Goal: Task Accomplishment & Management: Complete application form

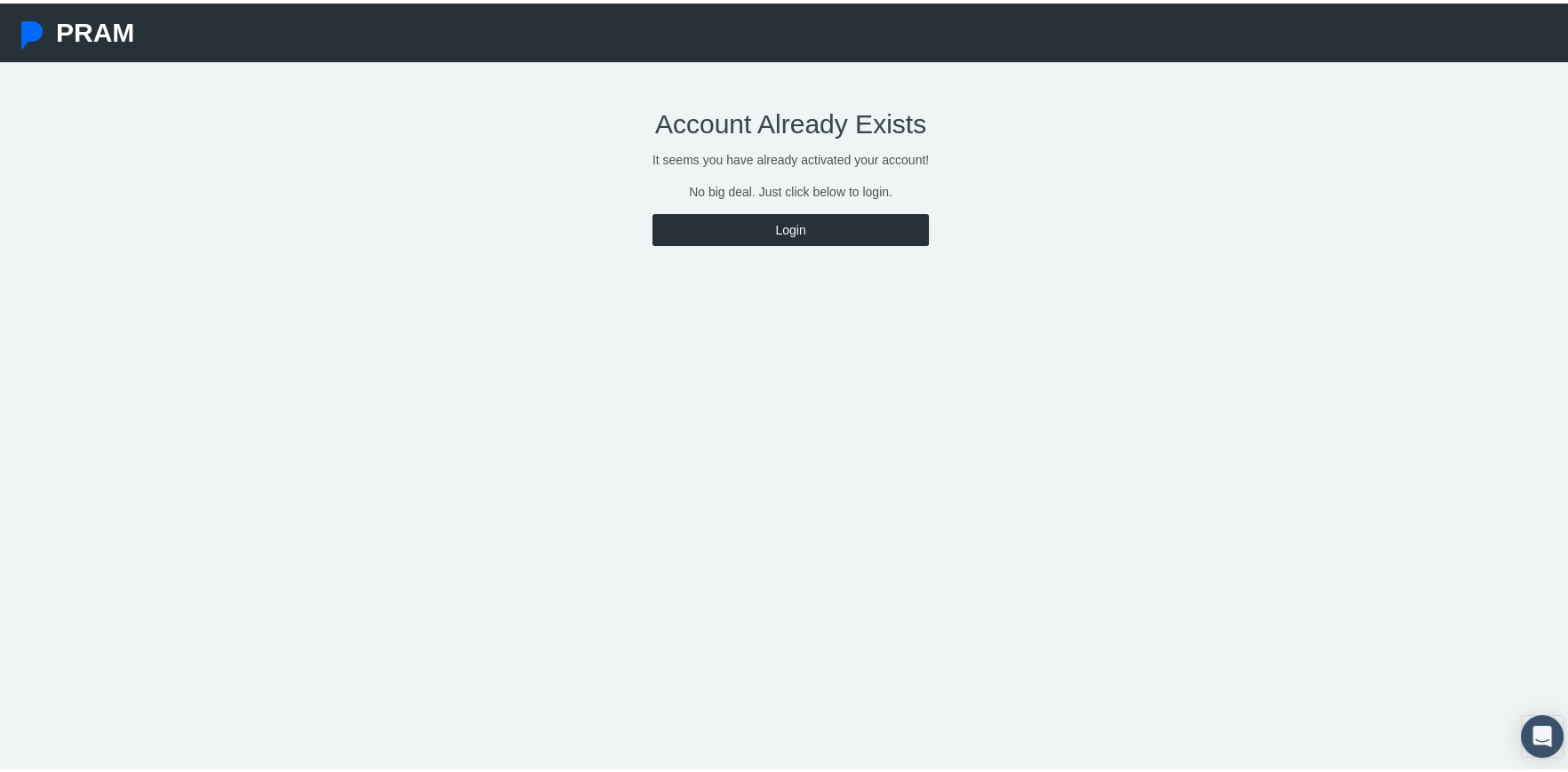
click at [786, 222] on link "Login" at bounding box center [790, 226] width 276 height 32
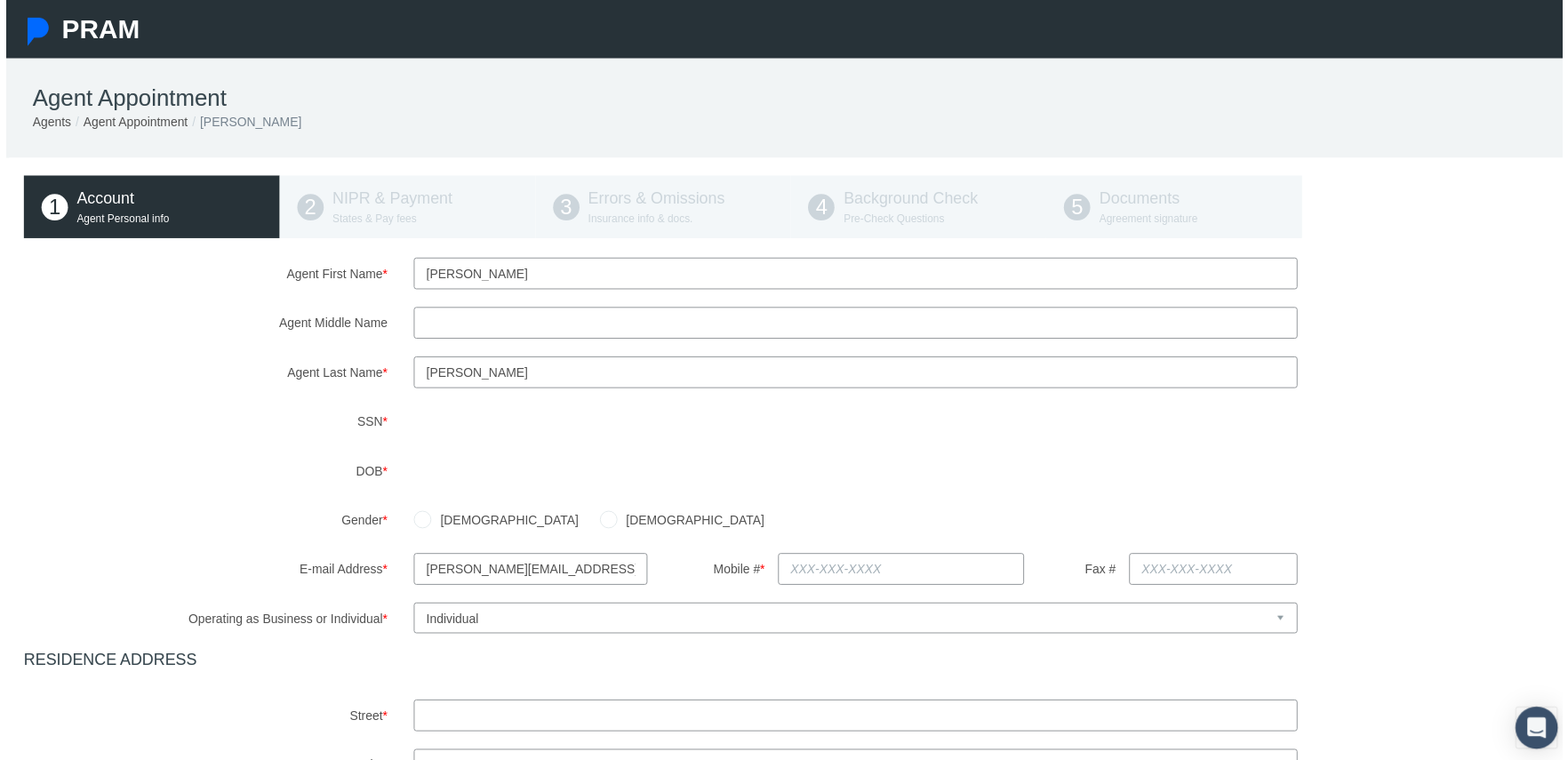
drag, startPoint x: 417, startPoint y: 278, endPoint x: 505, endPoint y: 274, distance: 88.1
click at [505, 274] on input "Scott" at bounding box center [856, 274] width 891 height 32
type input "Jon"
type input "Scott"
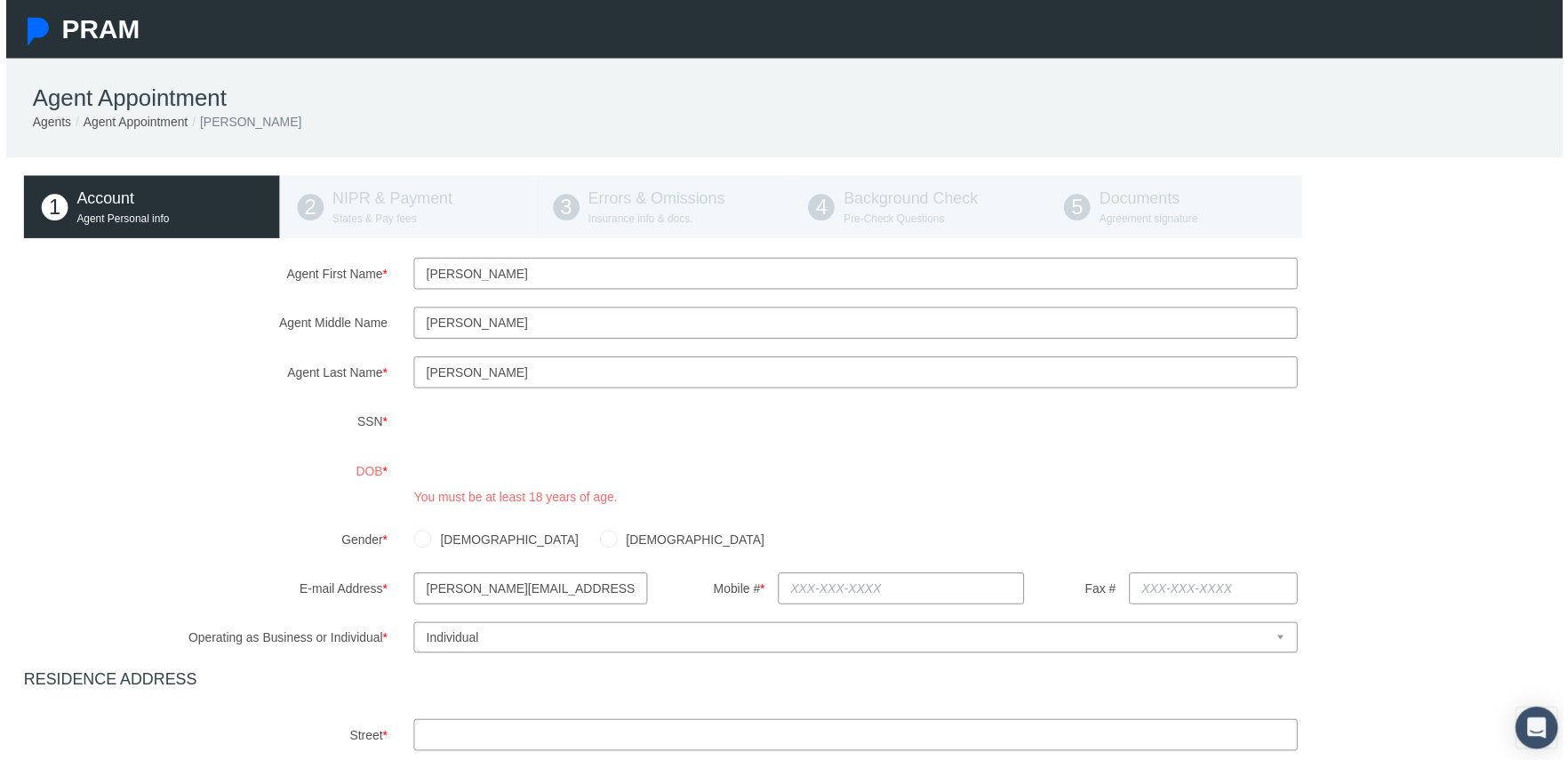
click at [189, 499] on div "Agent First Name * Jon Agent Middle Name Scott Agent Last Name *" at bounding box center [791, 680] width 1546 height 842
click at [440, 542] on label "Male" at bounding box center [503, 544] width 149 height 20
click at [429, 542] on input "Male" at bounding box center [420, 541] width 18 height 18
radio input "true"
click at [295, 485] on div "DOB * You must be at least 18 years of age." at bounding box center [790, 484] width 1573 height 52
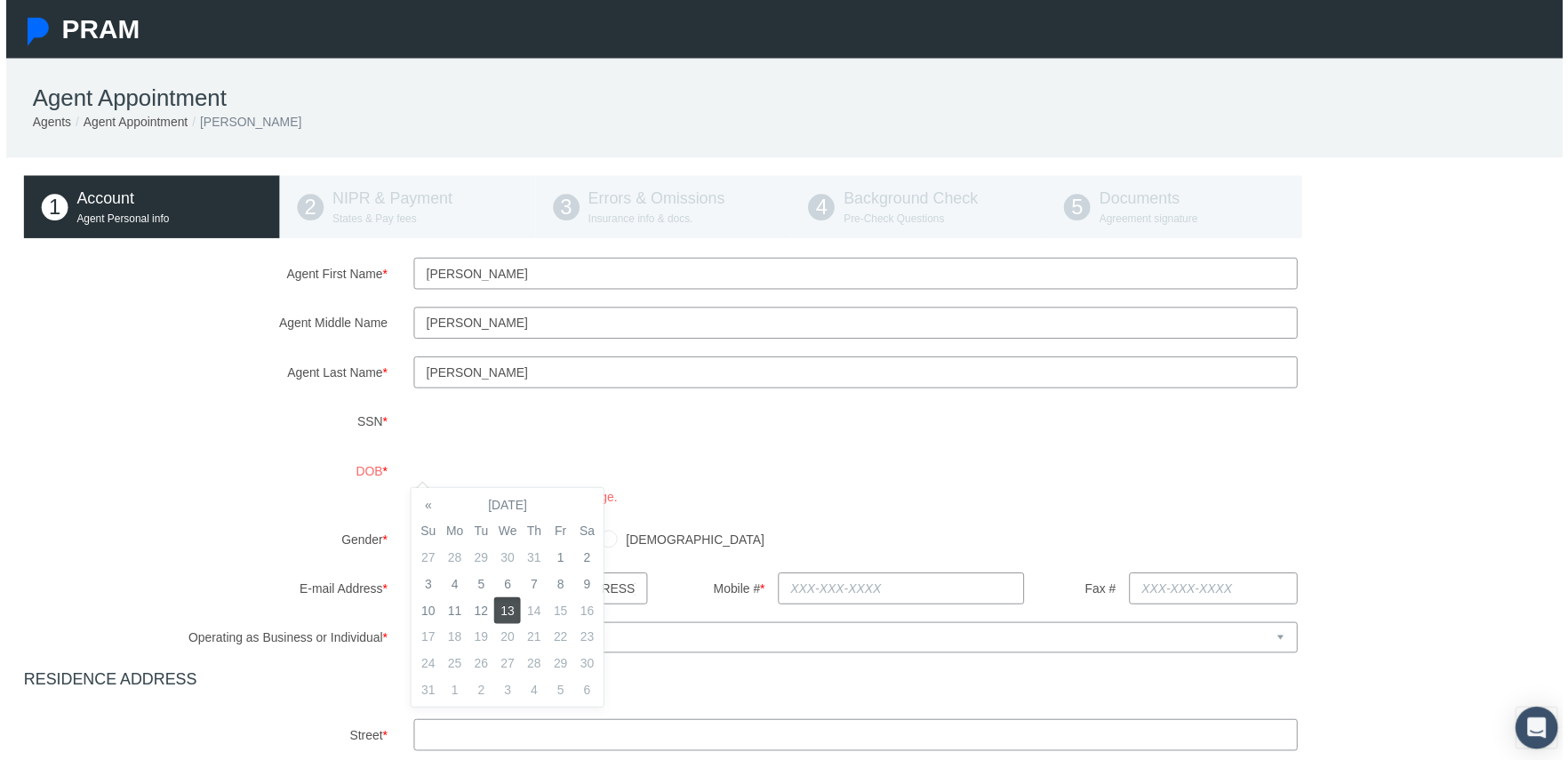
click at [683, 518] on div "Agent First Name * Jon Agent Middle Name Scott Agent Last Name *" at bounding box center [791, 680] width 1546 height 842
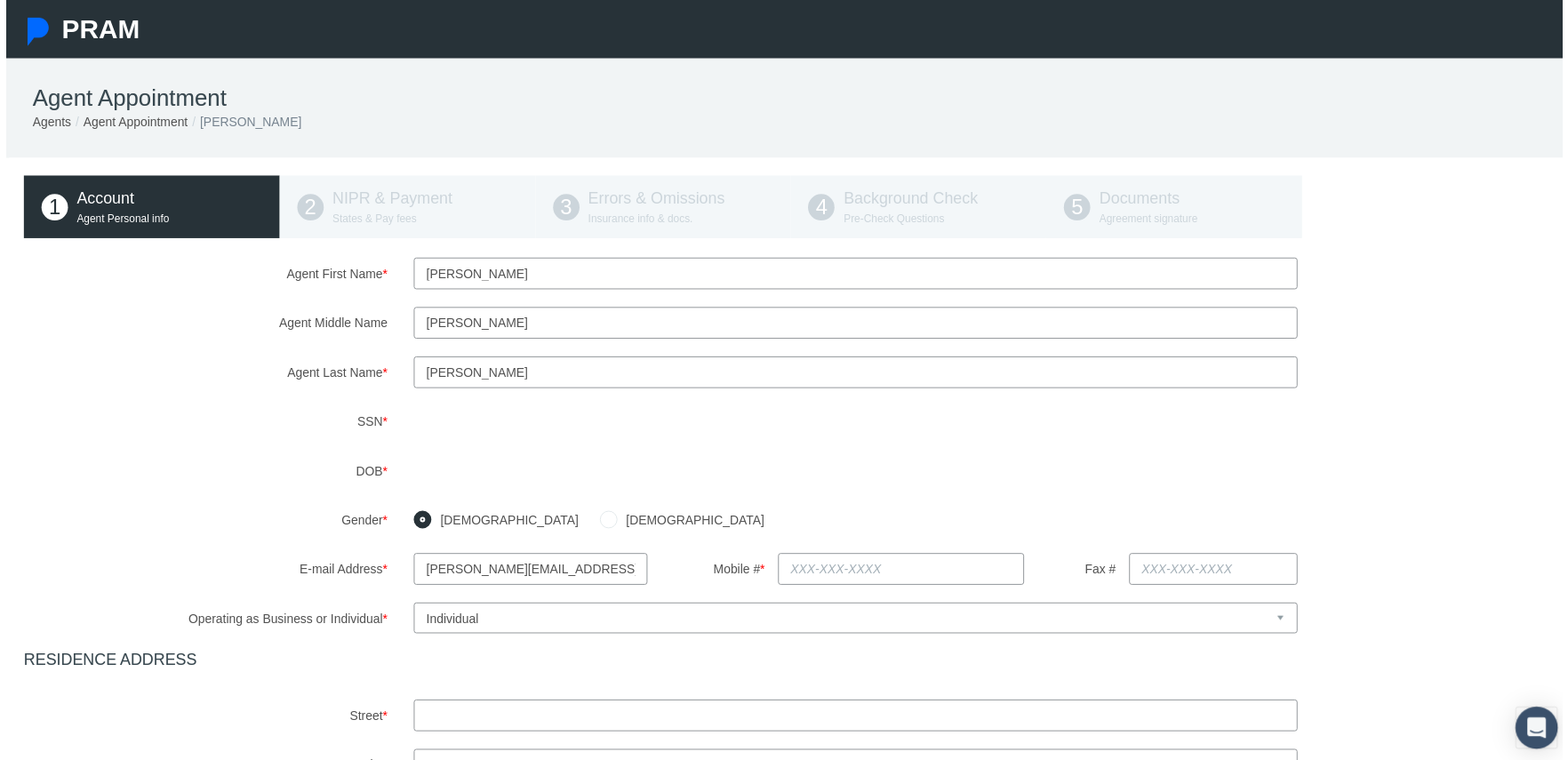
click at [283, 464] on label "DOB *" at bounding box center [200, 474] width 392 height 32
click at [787, 577] on input "text" at bounding box center [902, 572] width 248 height 32
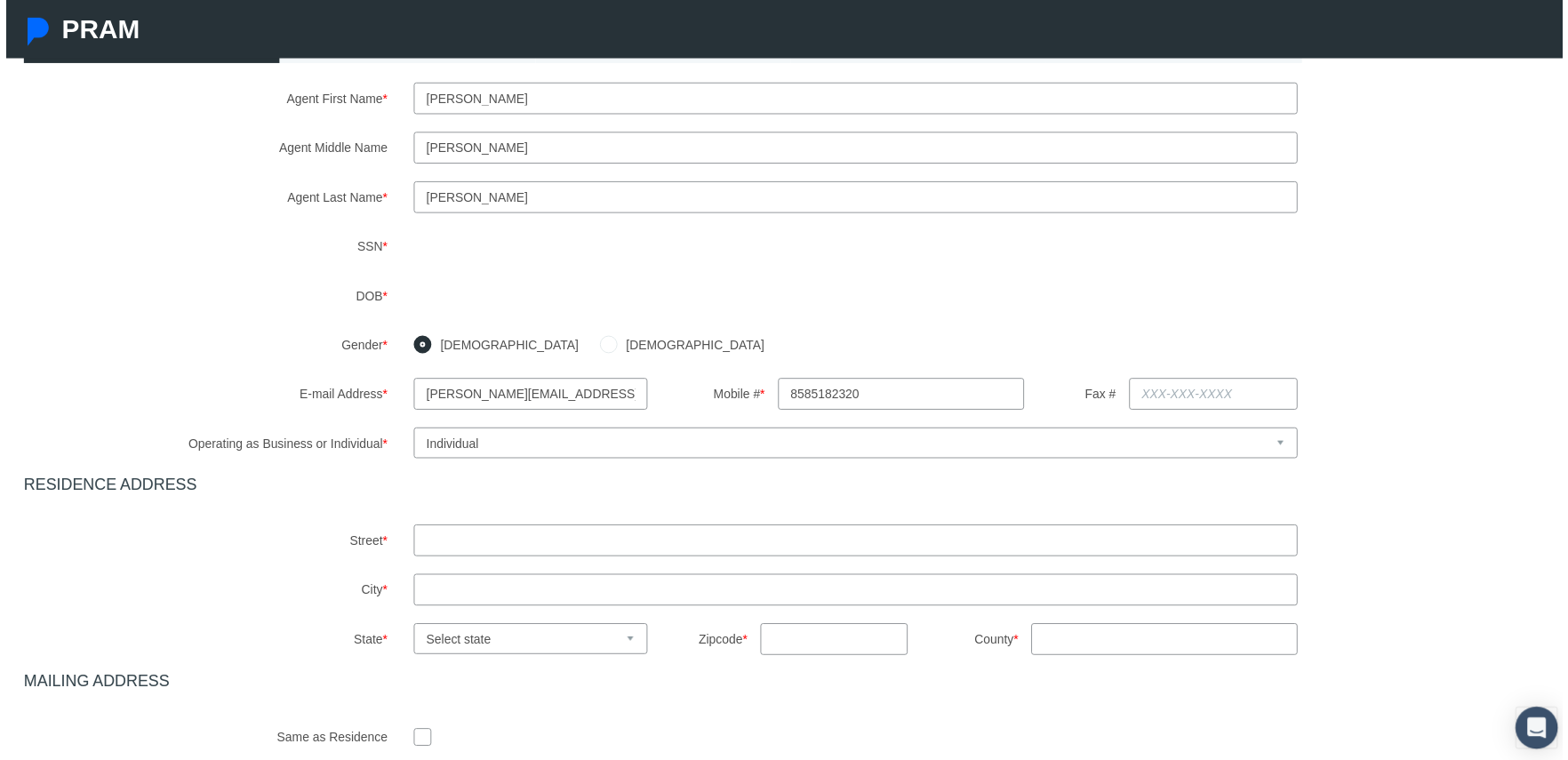
scroll to position [266, 0]
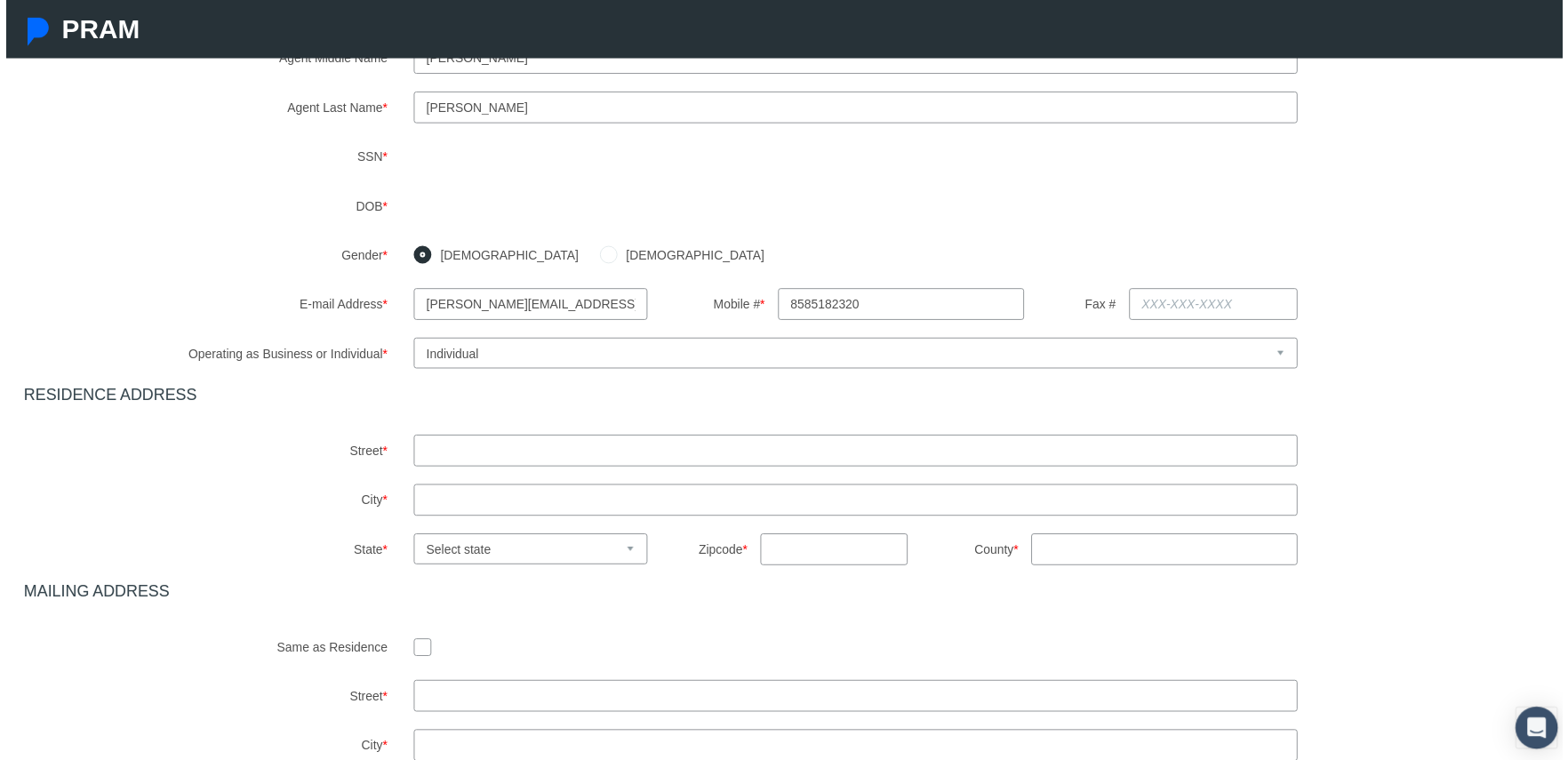
type input "858-518-2320"
click at [479, 365] on select "Select Business or Individual Business Individual" at bounding box center [856, 356] width 891 height 31
select select "1"
click at [411, 341] on select "Select Business or Individual Business Individual" at bounding box center [856, 356] width 891 height 31
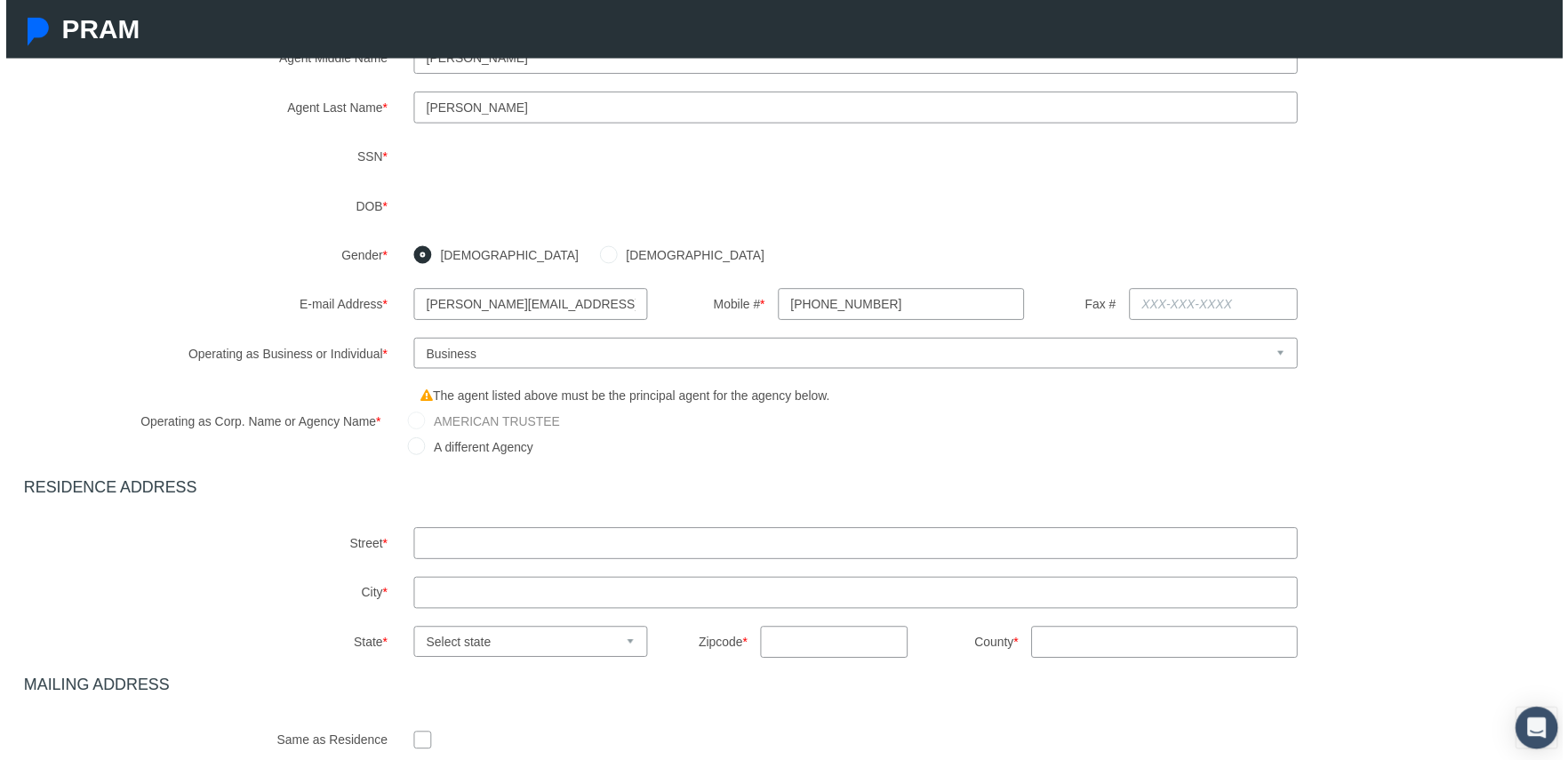
click at [444, 550] on input "text" at bounding box center [856, 546] width 891 height 32
type input "7874 10th Avenue South"
click at [435, 589] on input "text" at bounding box center [856, 596] width 891 height 32
type input "St petersburg"
click at [484, 645] on select "Select state Alabama Alaska Arizona Arkansas California Colorado Connecticut De…" at bounding box center [528, 646] width 236 height 31
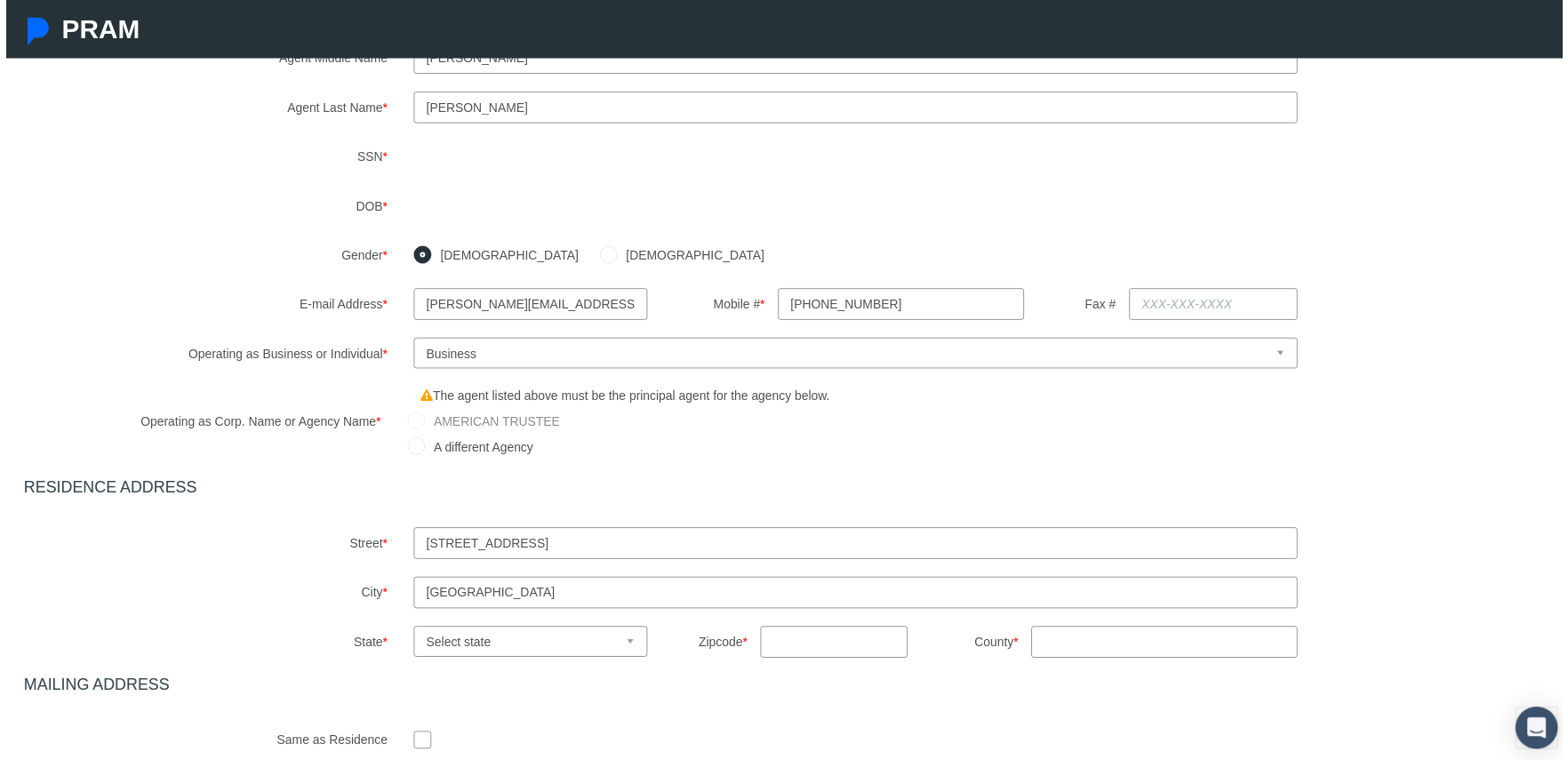
select select "FL"
click at [411, 630] on select "Select state Alabama Alaska Arizona Arkansas California Colorado Connecticut De…" at bounding box center [528, 646] width 236 height 31
click at [772, 657] on input "text" at bounding box center [835, 646] width 149 height 32
type input "33707"
click at [1050, 639] on input "County *" at bounding box center [1167, 646] width 268 height 32
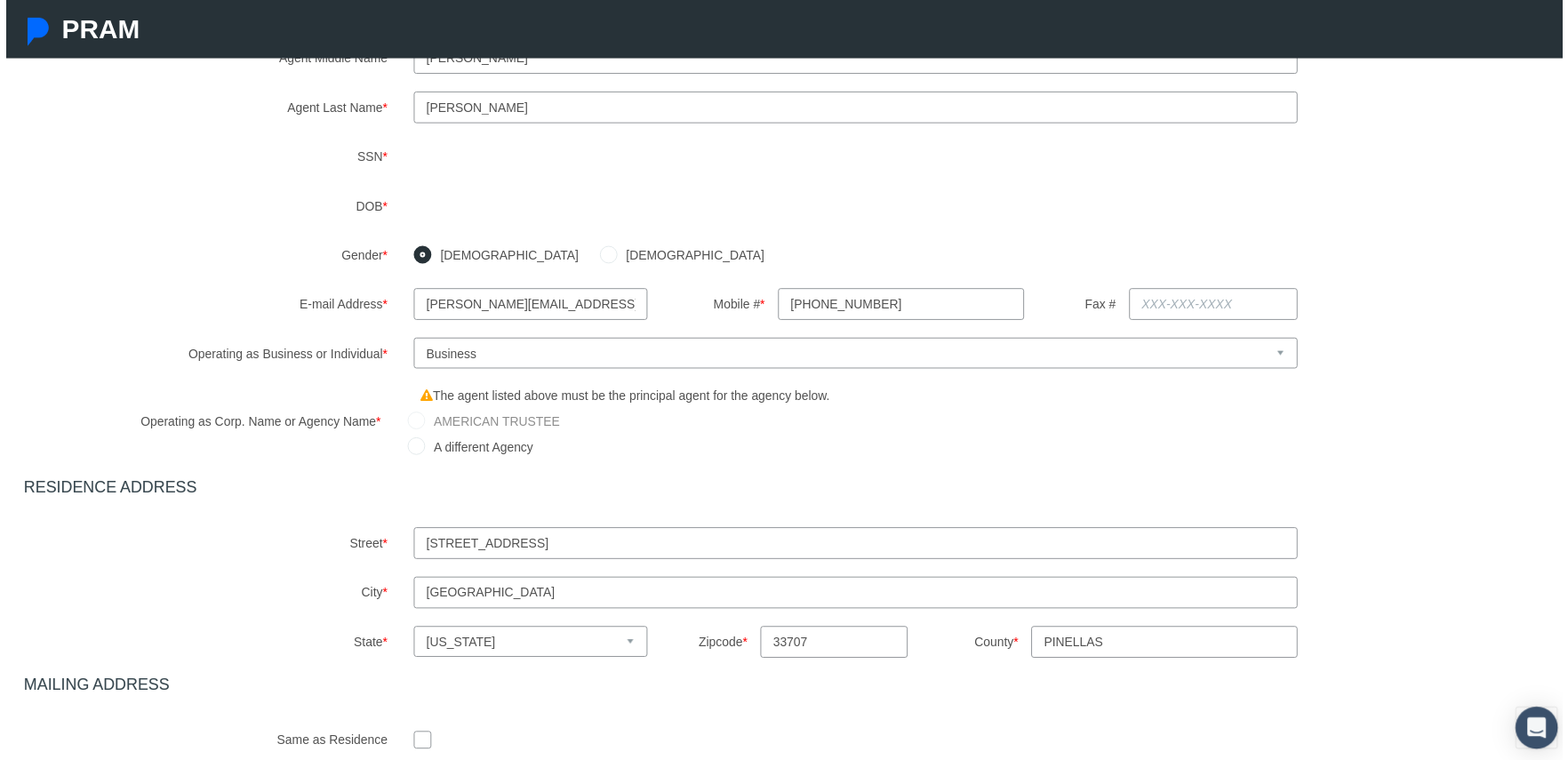
type input "Pinellas"
click at [1379, 637] on div "State * Select state Alabama Alaska Arizona Arkansas California Colorado Connec…" at bounding box center [790, 646] width 1573 height 32
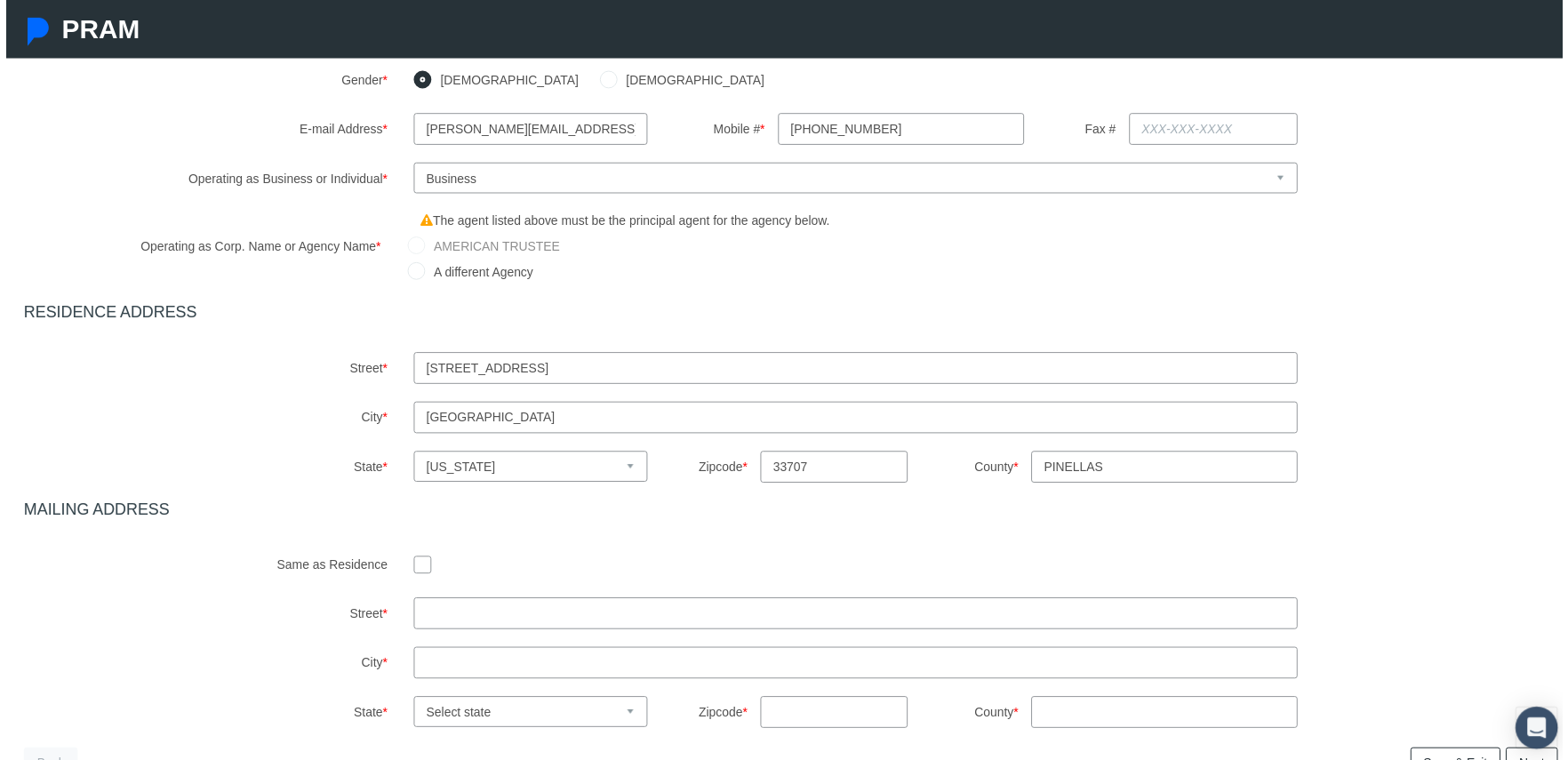
scroll to position [533, 0]
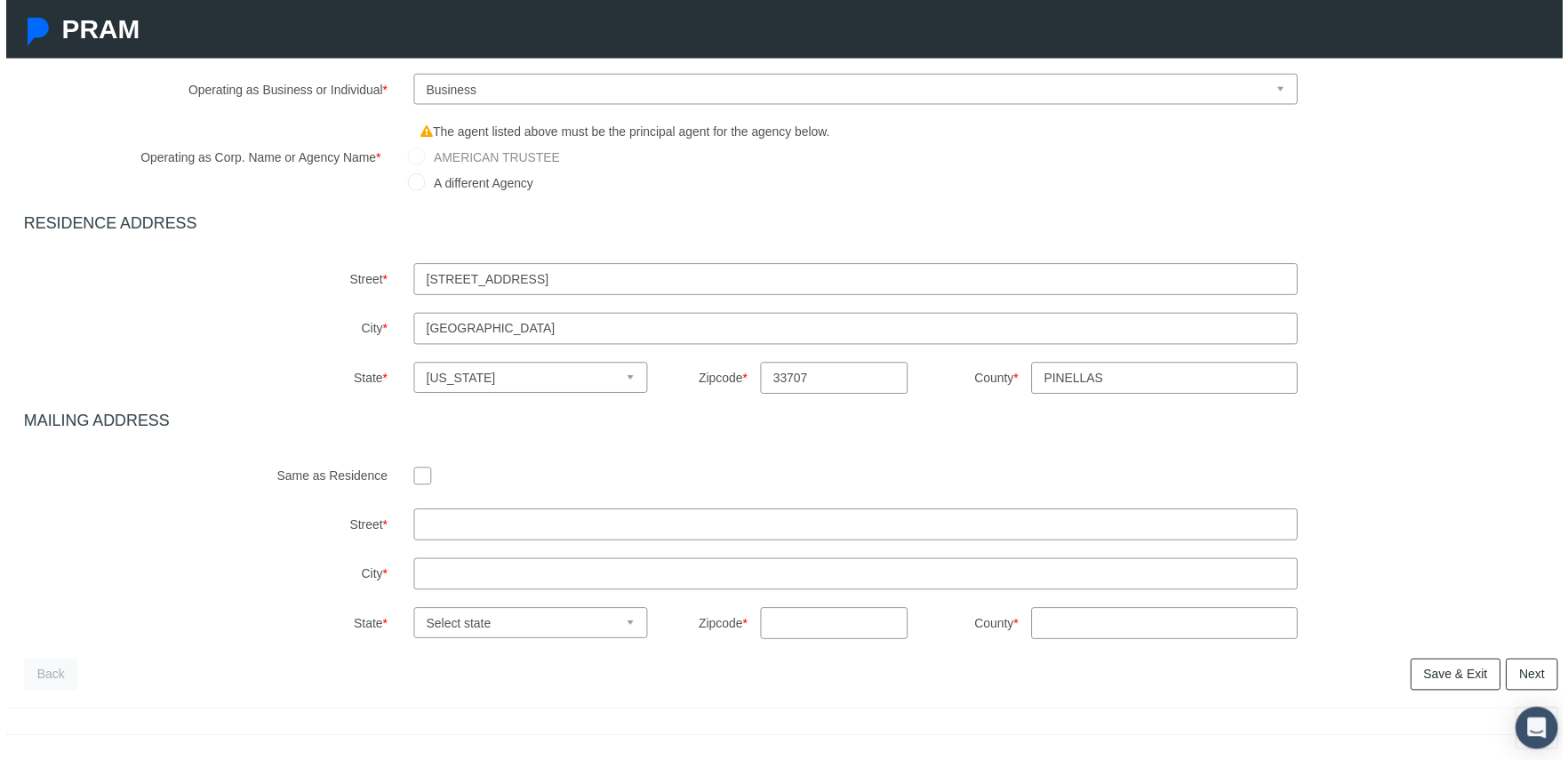
click at [419, 474] on input "checkbox" at bounding box center [420, 478] width 18 height 18
checkbox input "true"
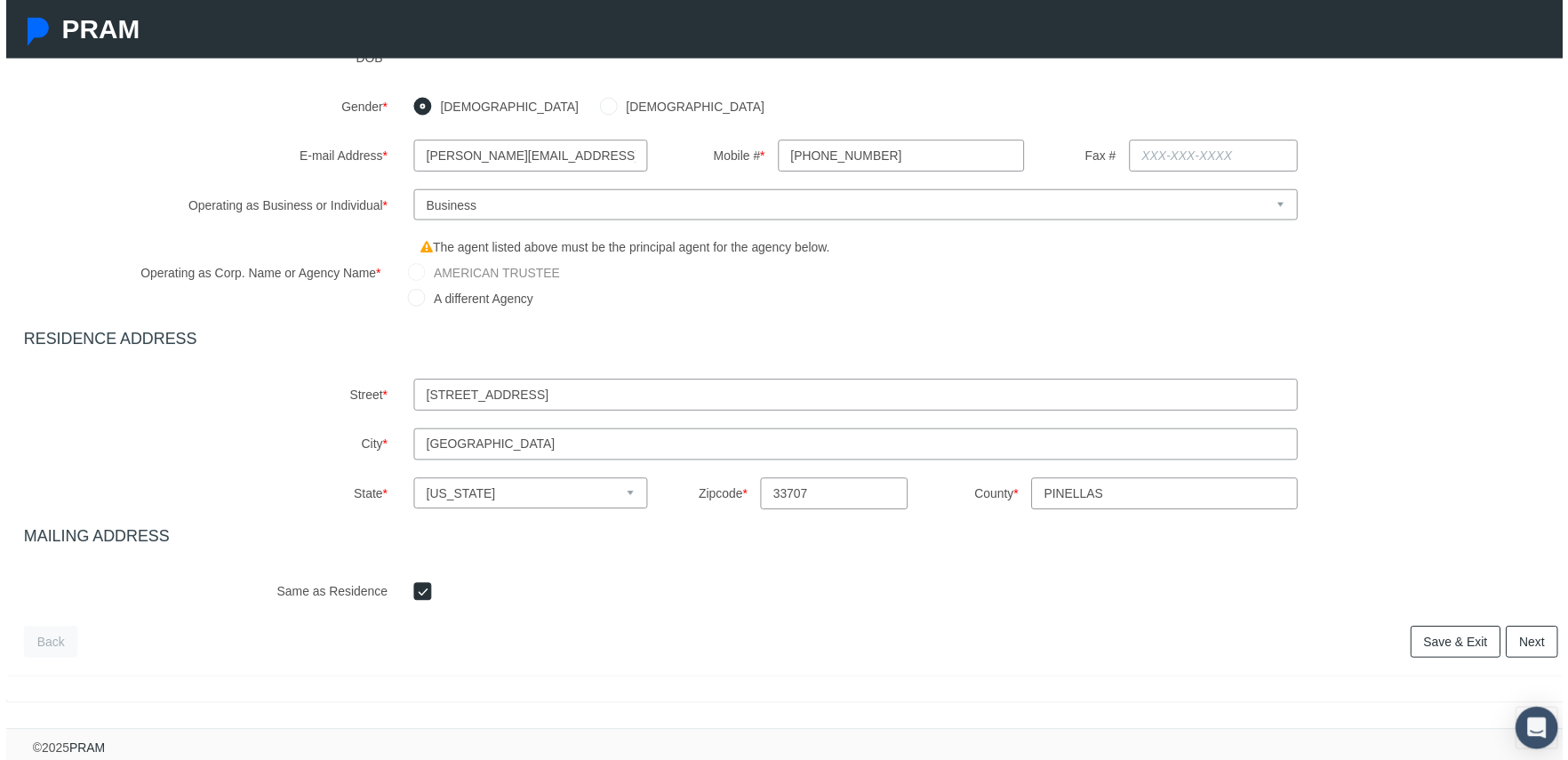
click at [1517, 635] on link "Next" at bounding box center [1537, 645] width 53 height 32
click at [862, 289] on div "A different Agency" at bounding box center [991, 302] width 1173 height 25
click at [441, 291] on label "A different Agency" at bounding box center [477, 301] width 110 height 20
click at [422, 289] on input "A different Agency" at bounding box center [413, 298] width 18 height 18
radio input "true"
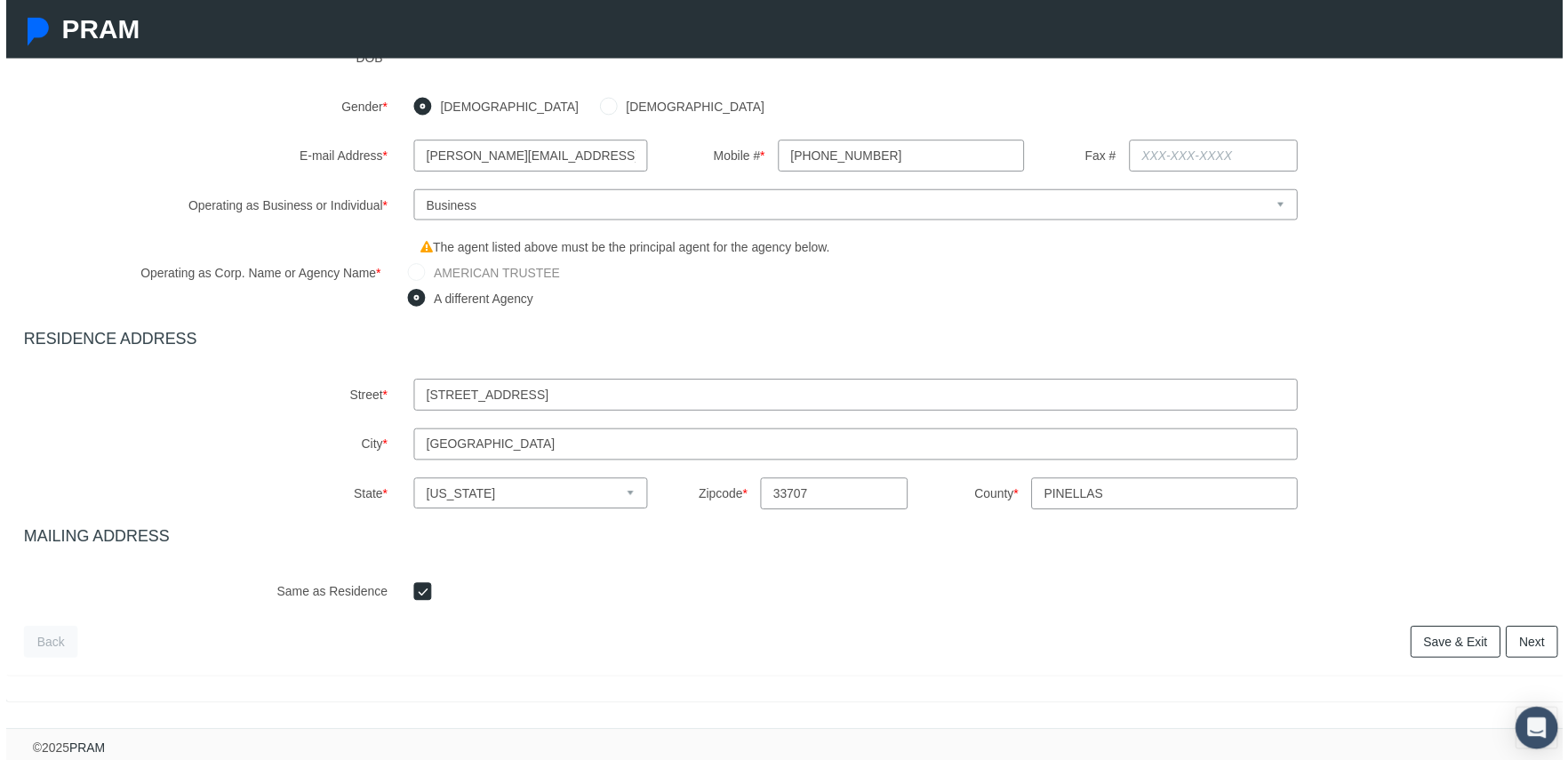
type input "JON GOODWIN"
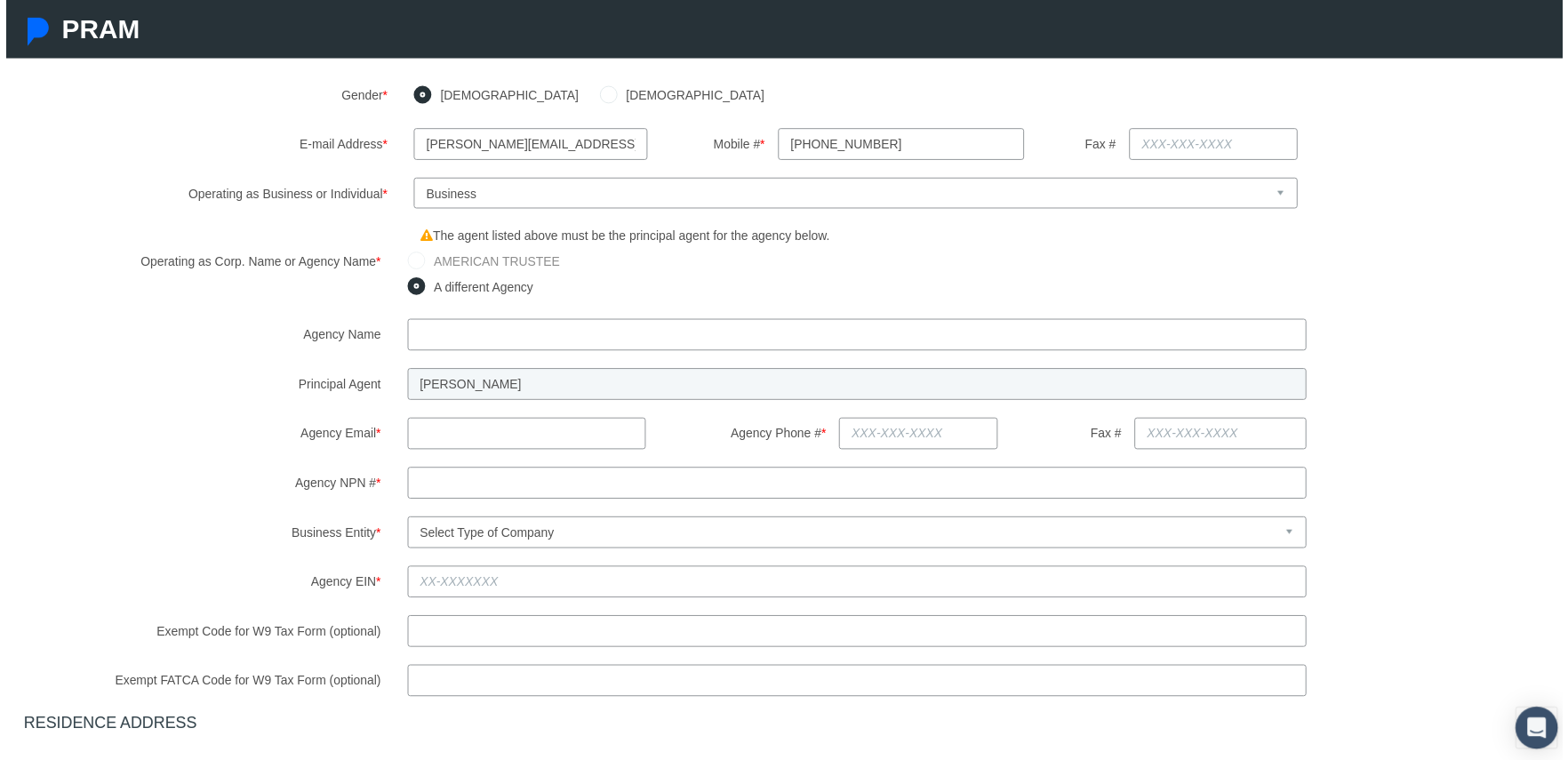
scroll to position [340, 0]
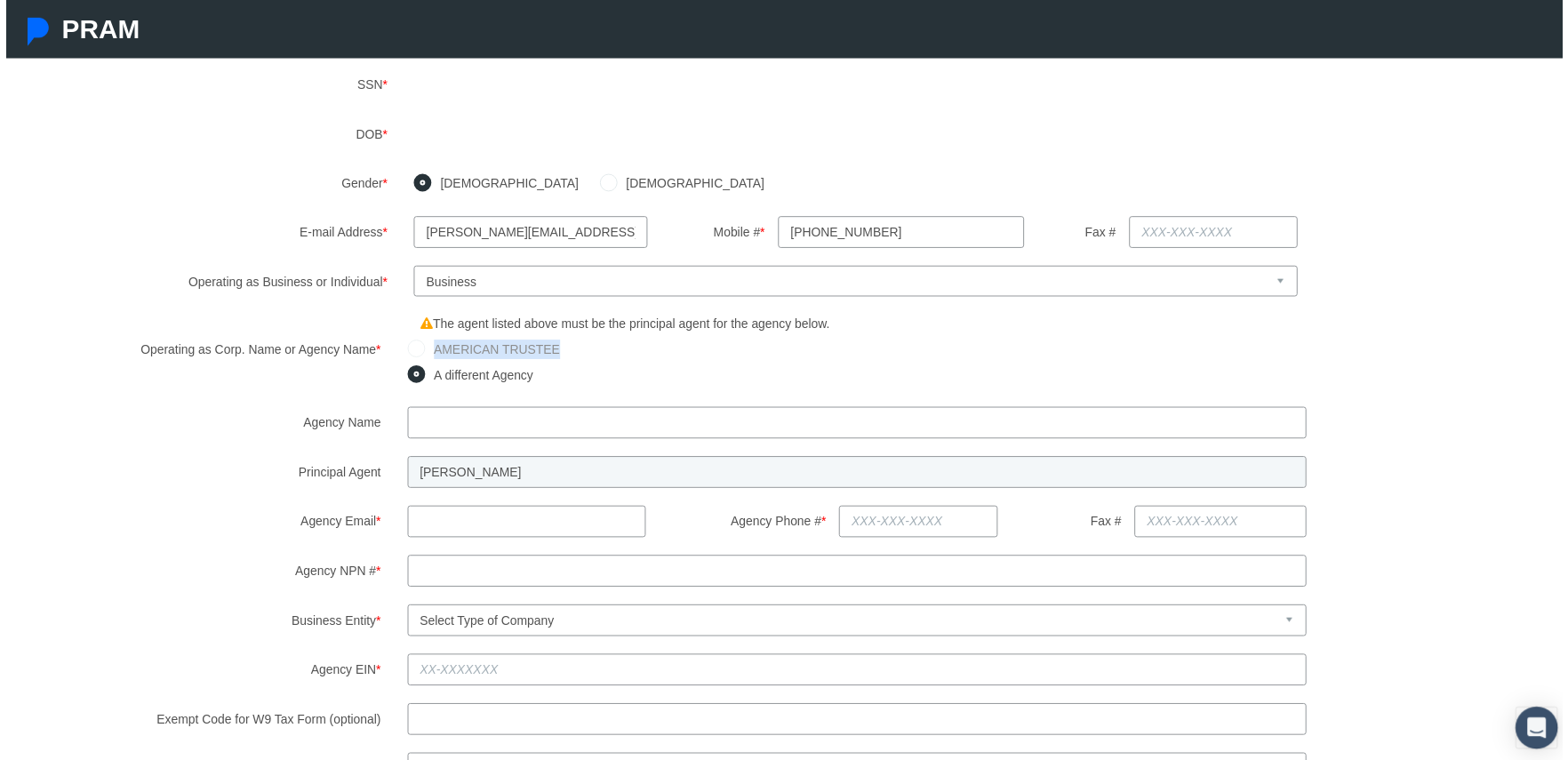
drag, startPoint x: 426, startPoint y: 345, endPoint x: 559, endPoint y: 340, distance: 133.1
click at [559, 341] on div "AMERICAN TRUSTEE" at bounding box center [991, 353] width 1173 height 25
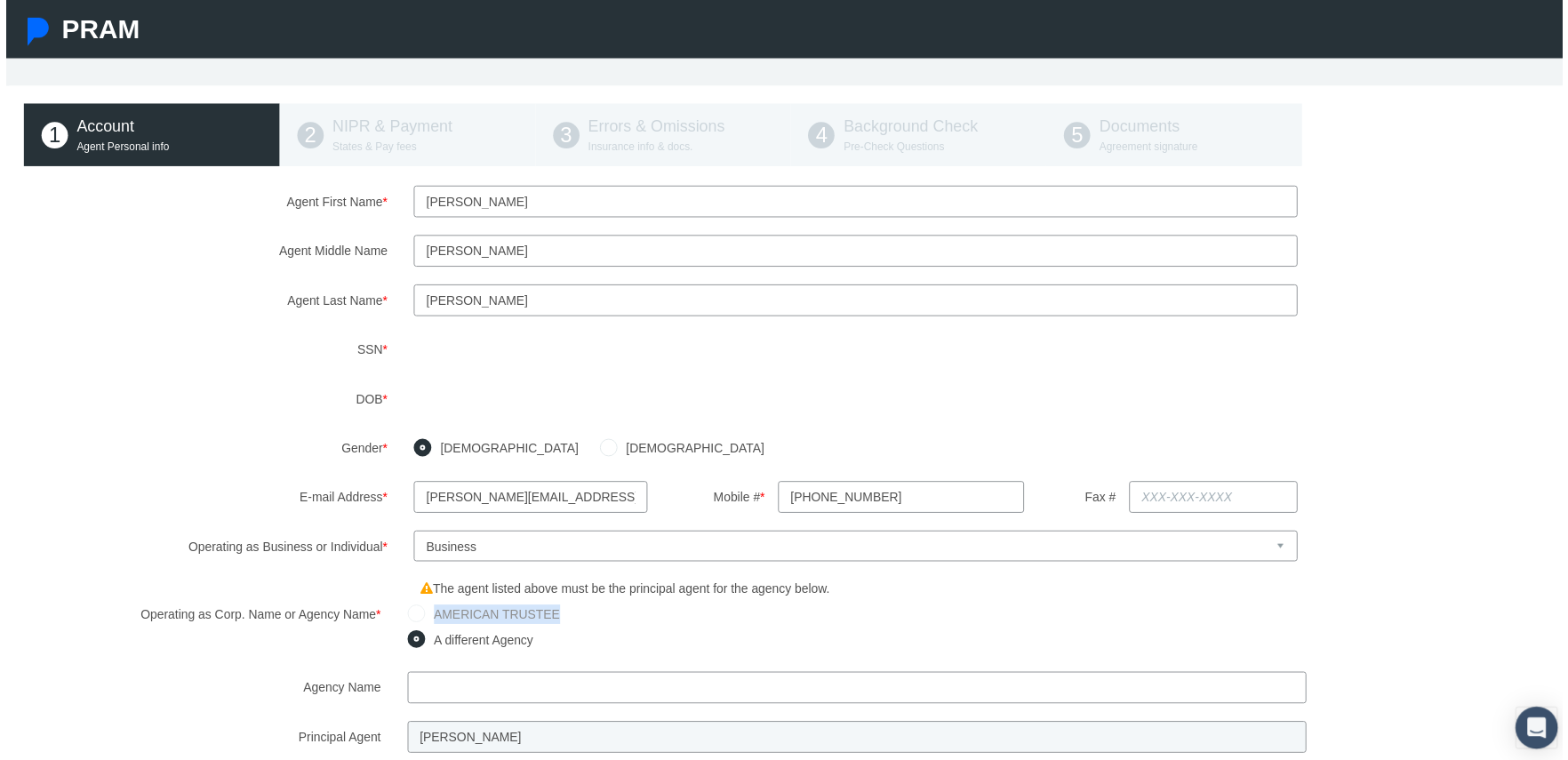
scroll to position [0, 0]
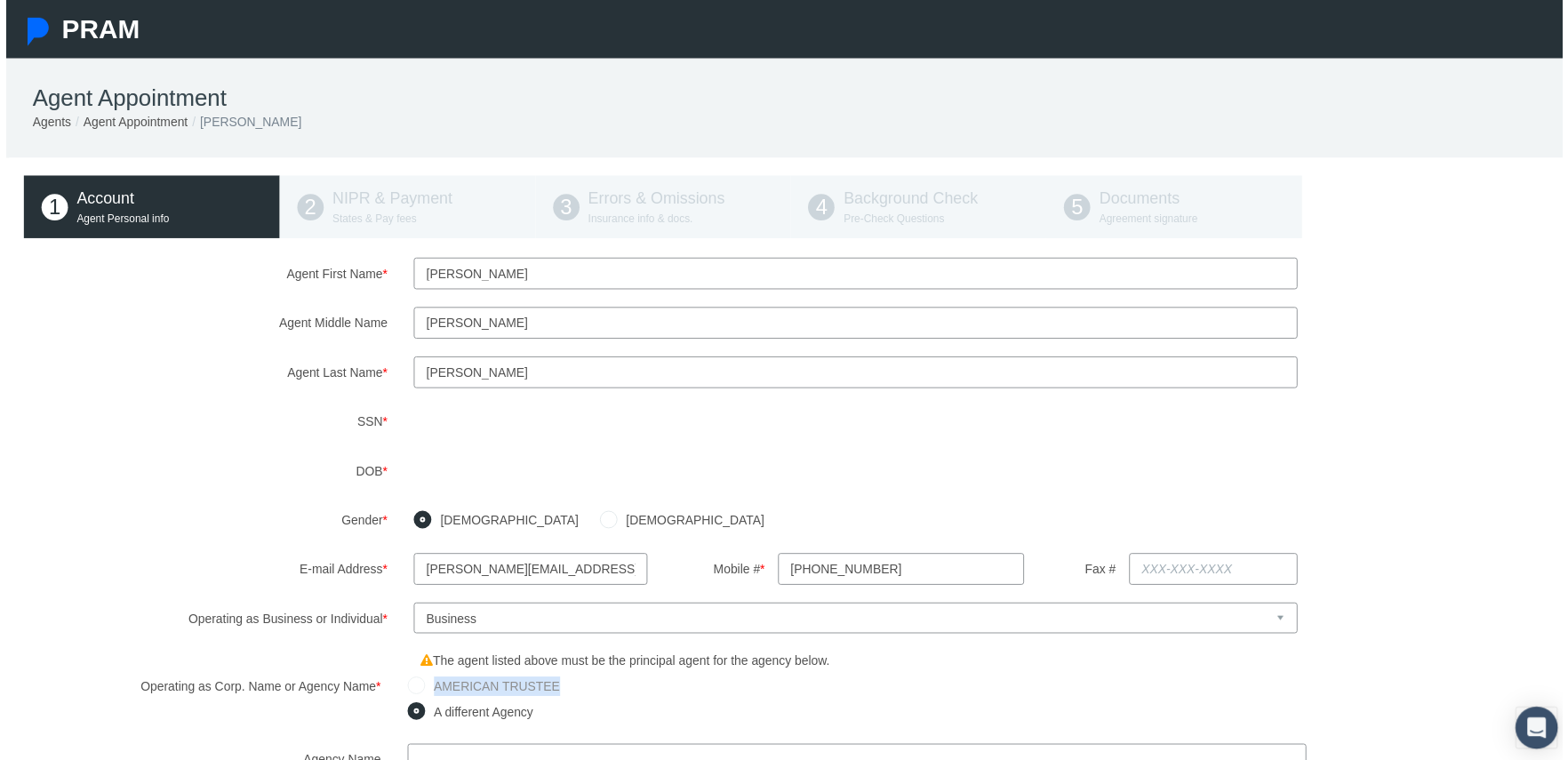
click at [621, 613] on select "Select Business or Individual Business Individual" at bounding box center [856, 622] width 891 height 31
select select "2"
click at [411, 607] on select "Select Business or Individual Business Individual" at bounding box center [856, 622] width 891 height 31
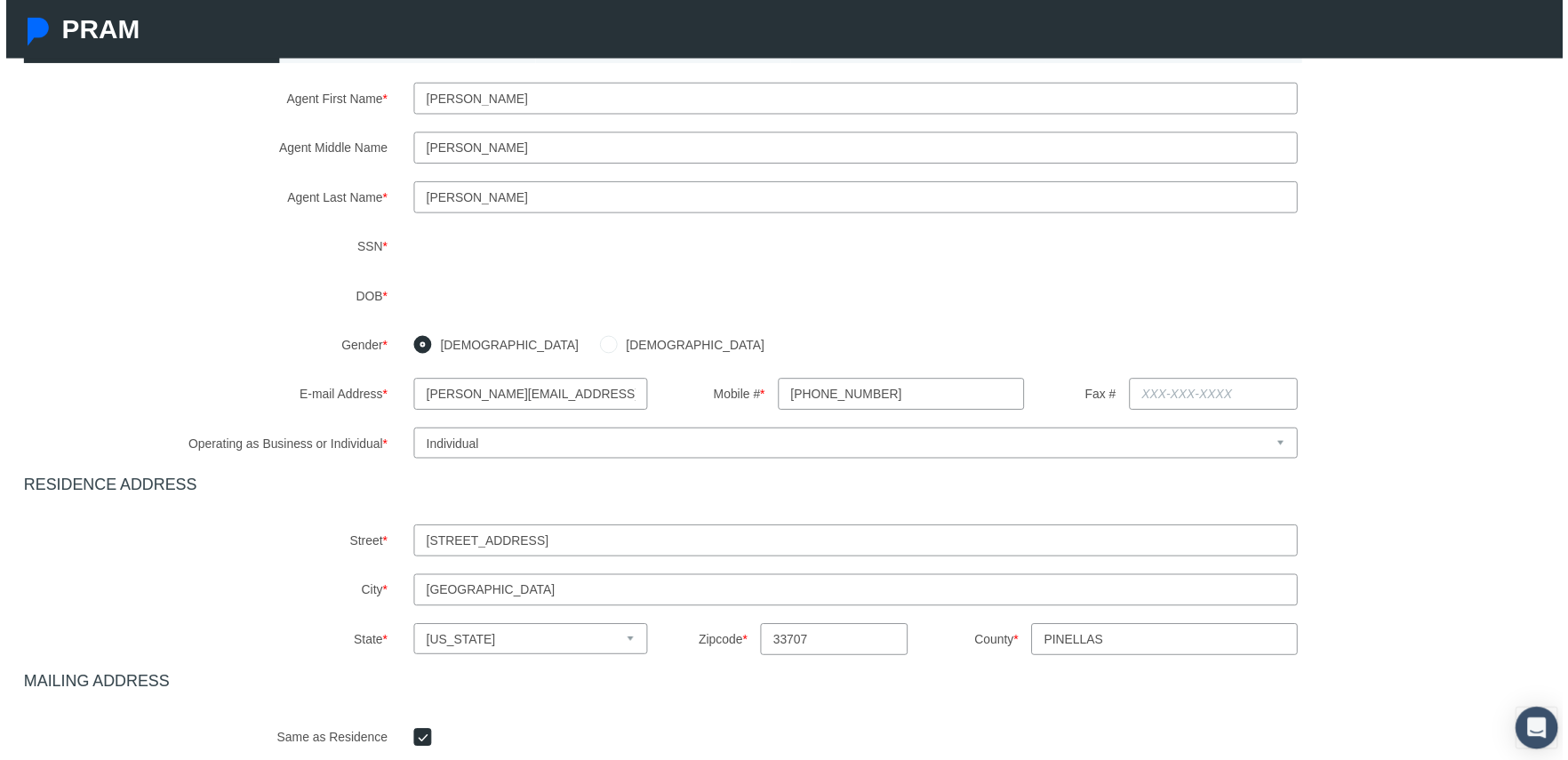
scroll to position [335, 0]
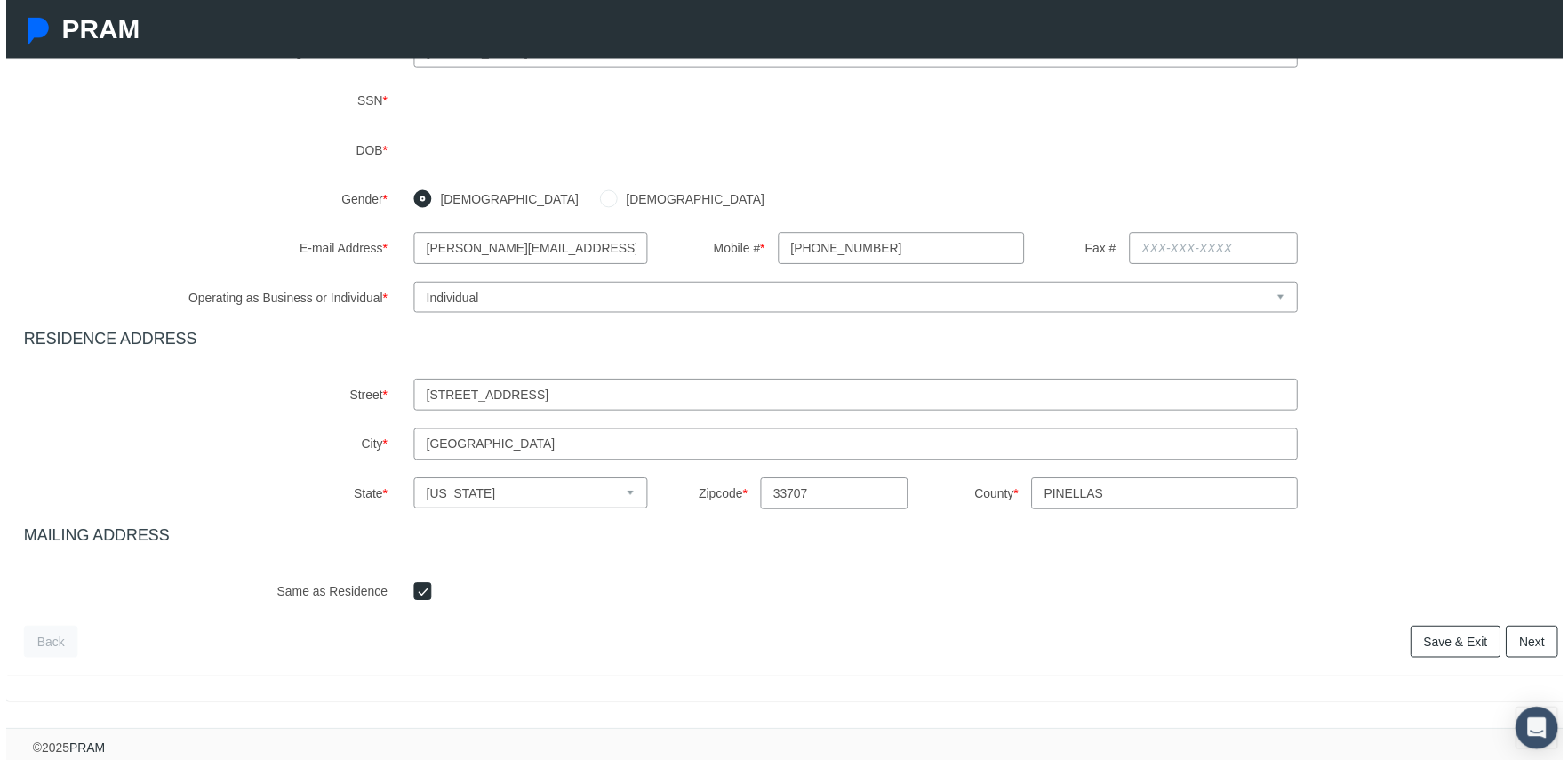
click at [1524, 639] on span "Next" at bounding box center [1537, 646] width 25 height 14
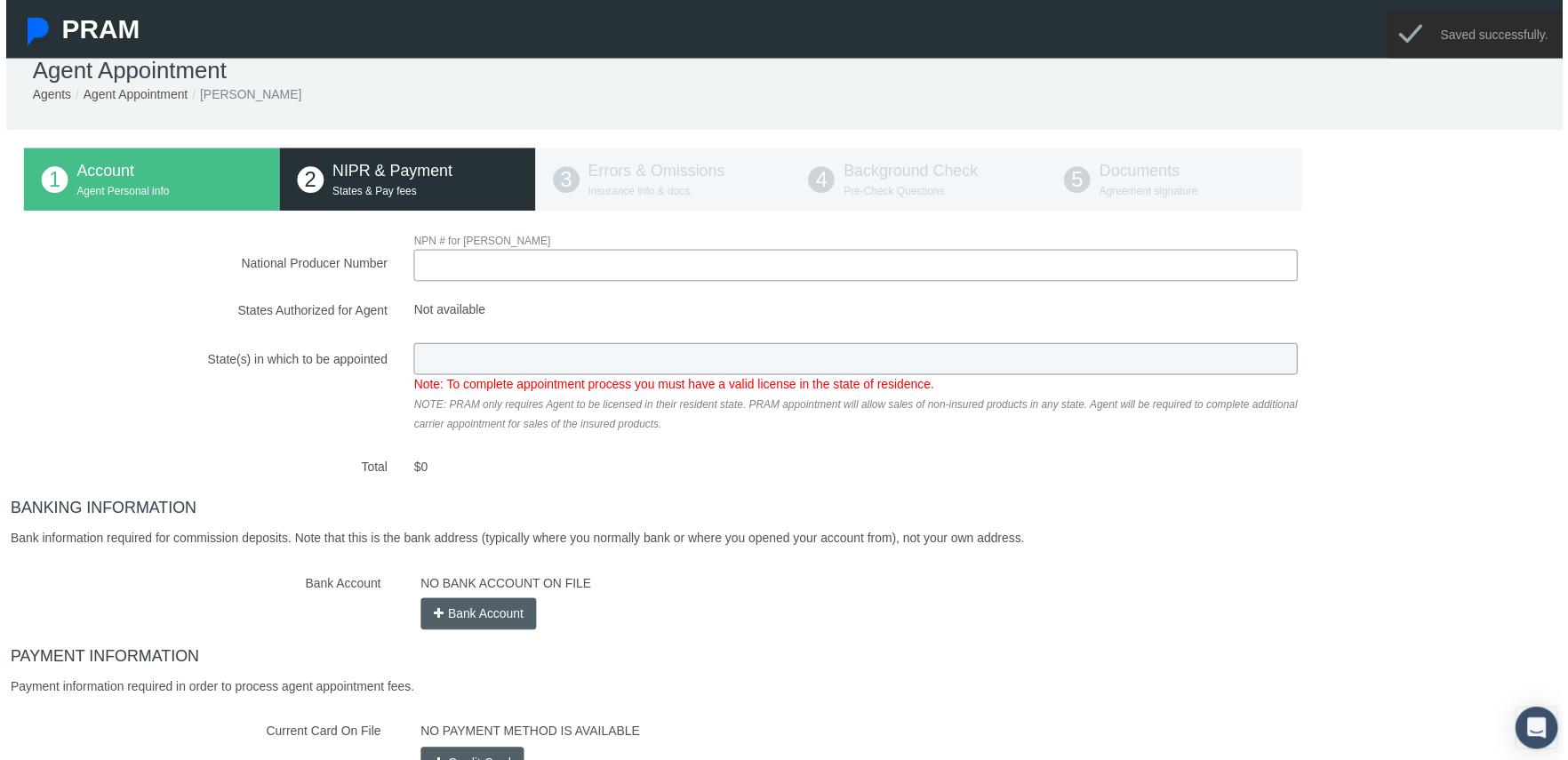
scroll to position [0, 0]
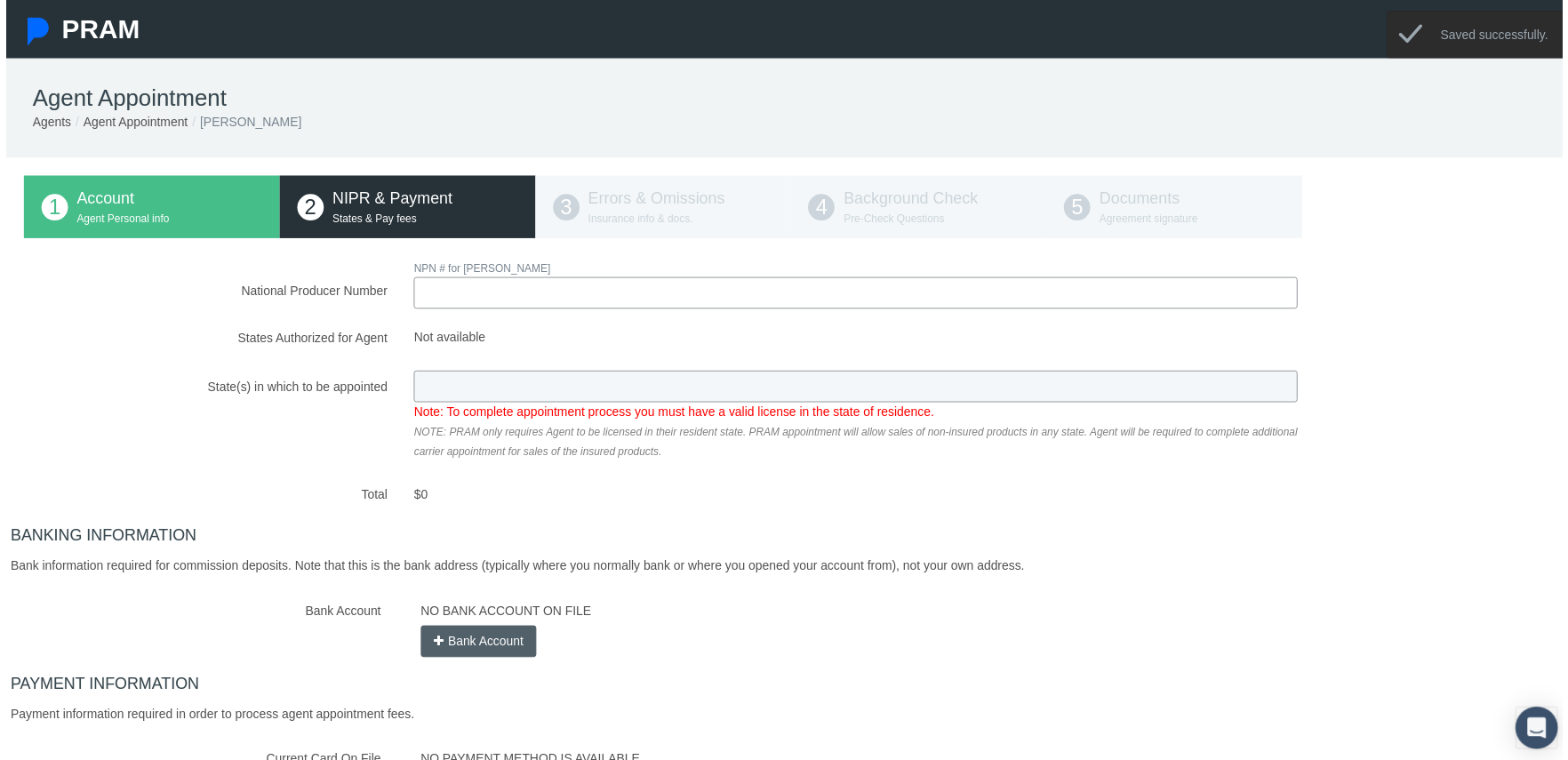
click at [442, 301] on input "National Producer Number" at bounding box center [856, 294] width 891 height 32
type input "19424434"
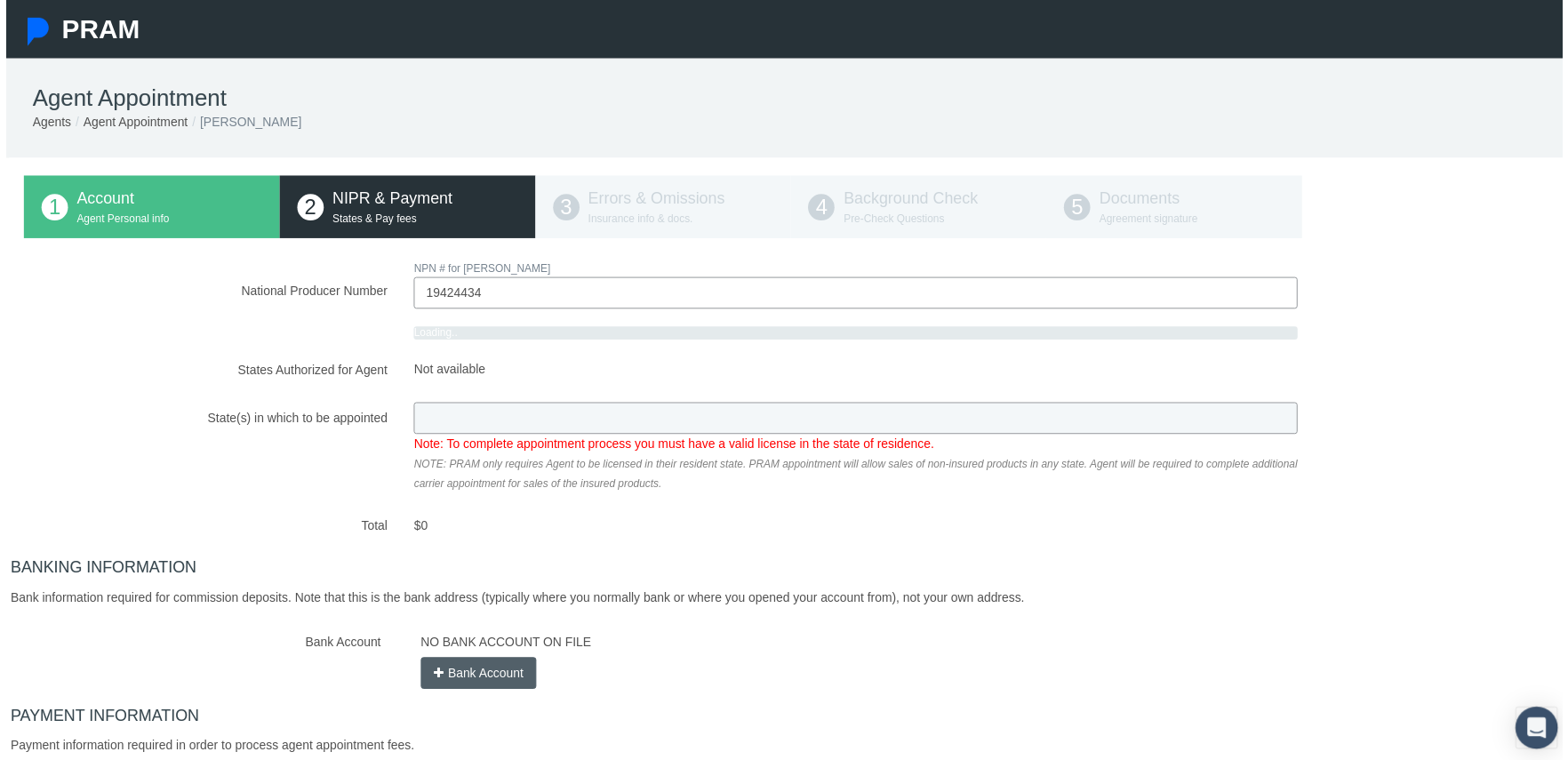
click at [434, 392] on div "National Producer Number NPN # for JON GOODWIN 19424434 Loading.. Total $0" at bounding box center [791, 551] width 1546 height 583
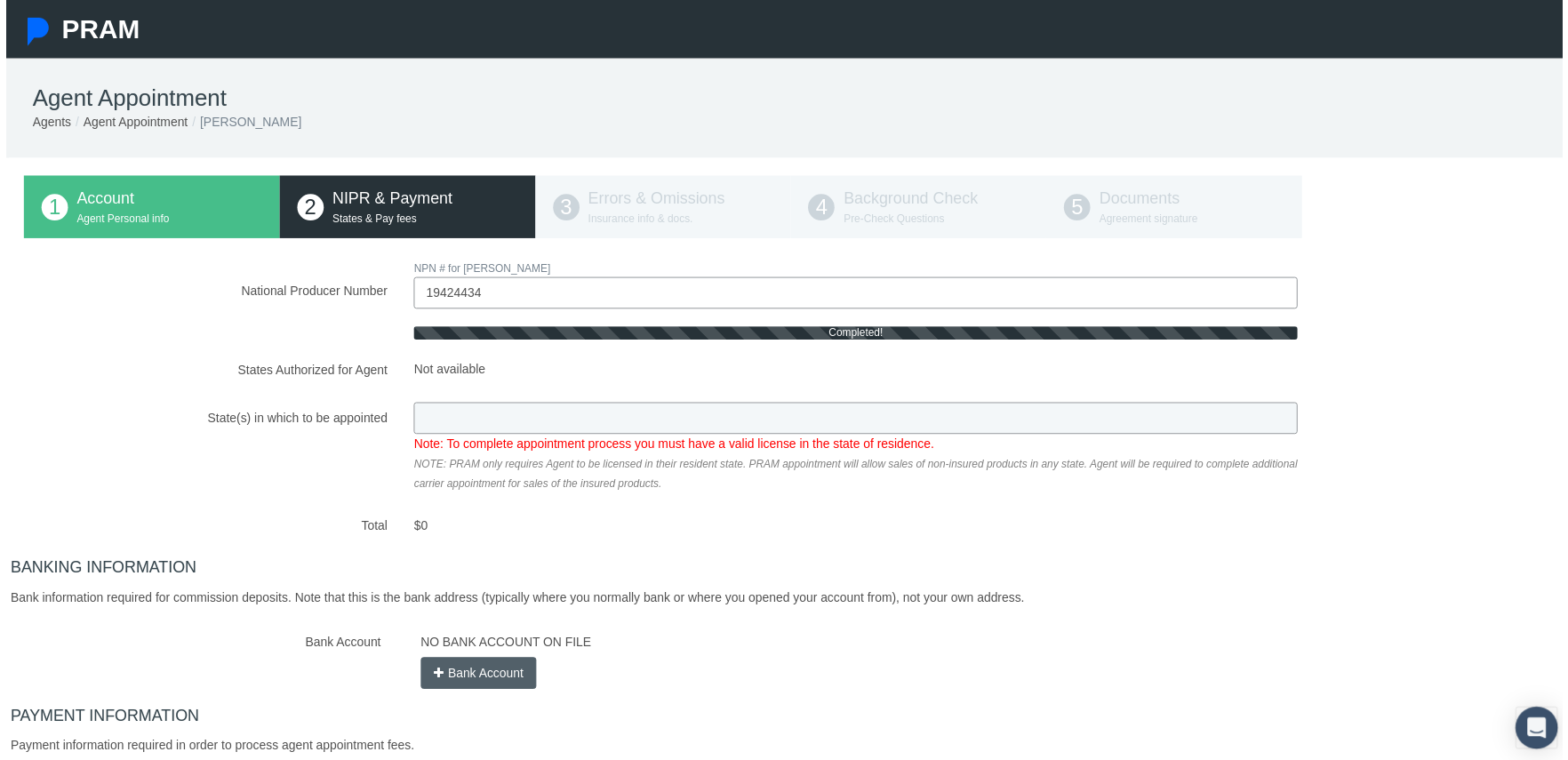
type input "FL"
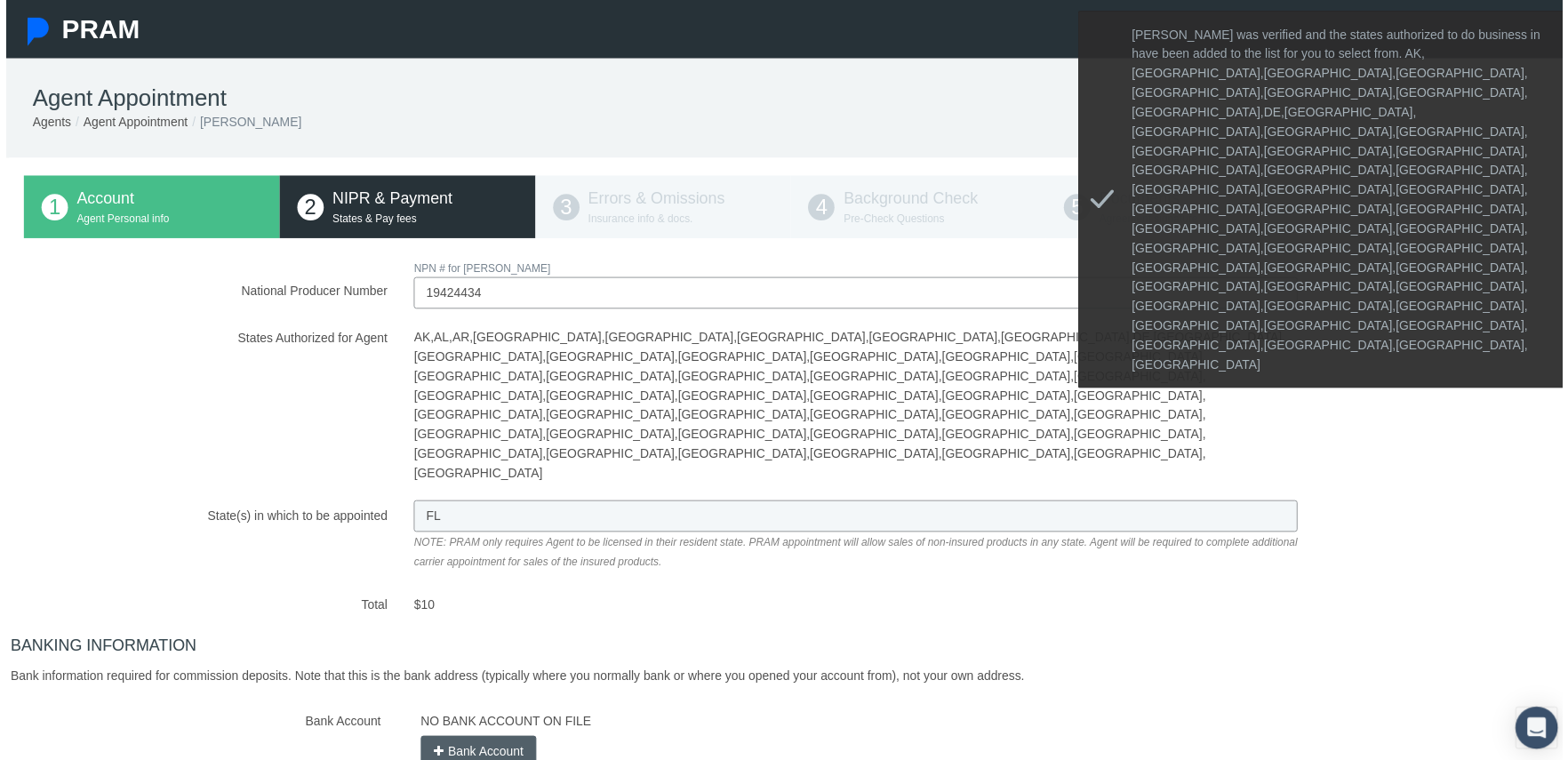
scroll to position [88, 0]
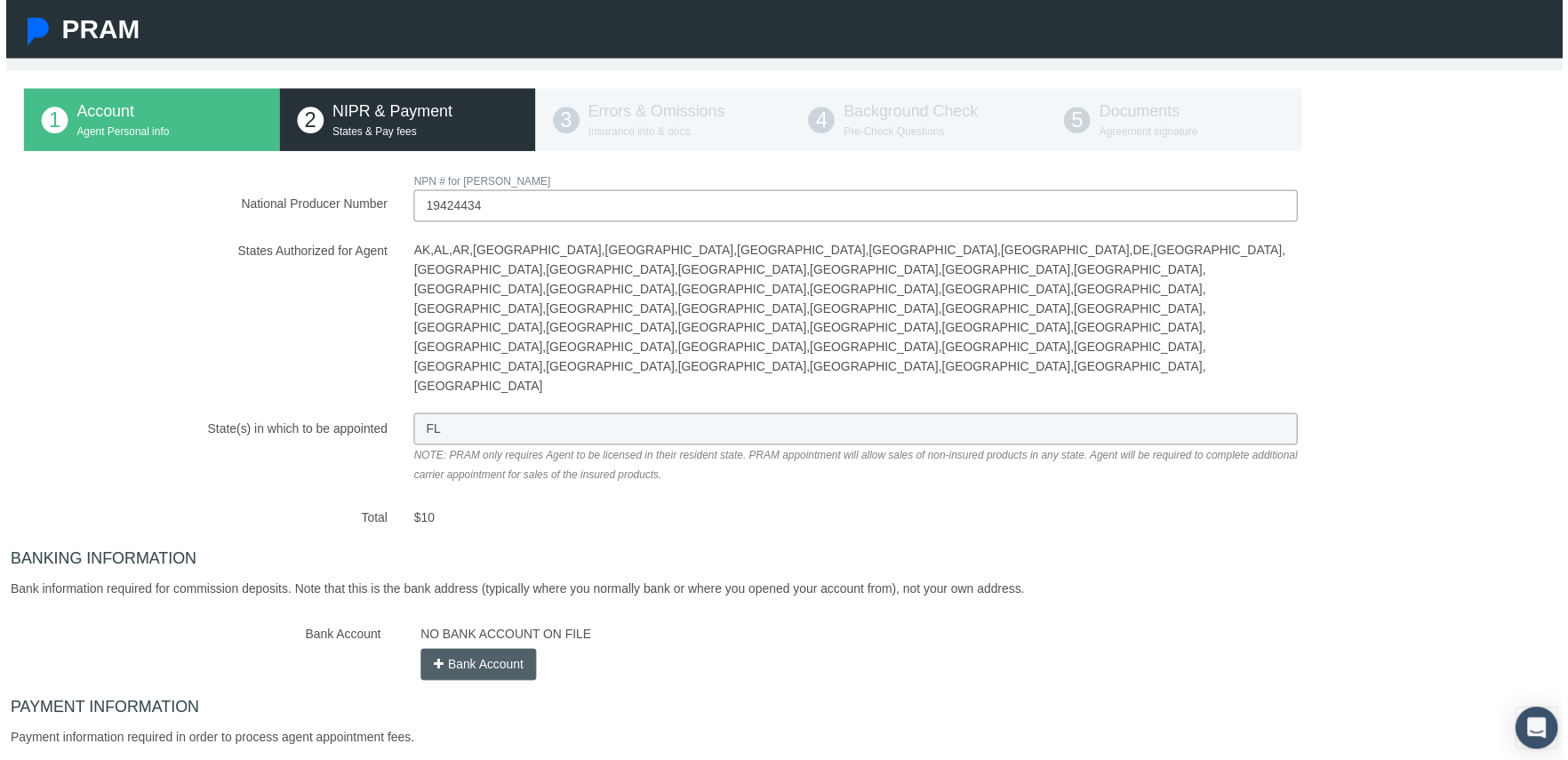
click at [464, 653] on button "Bank Account" at bounding box center [476, 669] width 117 height 32
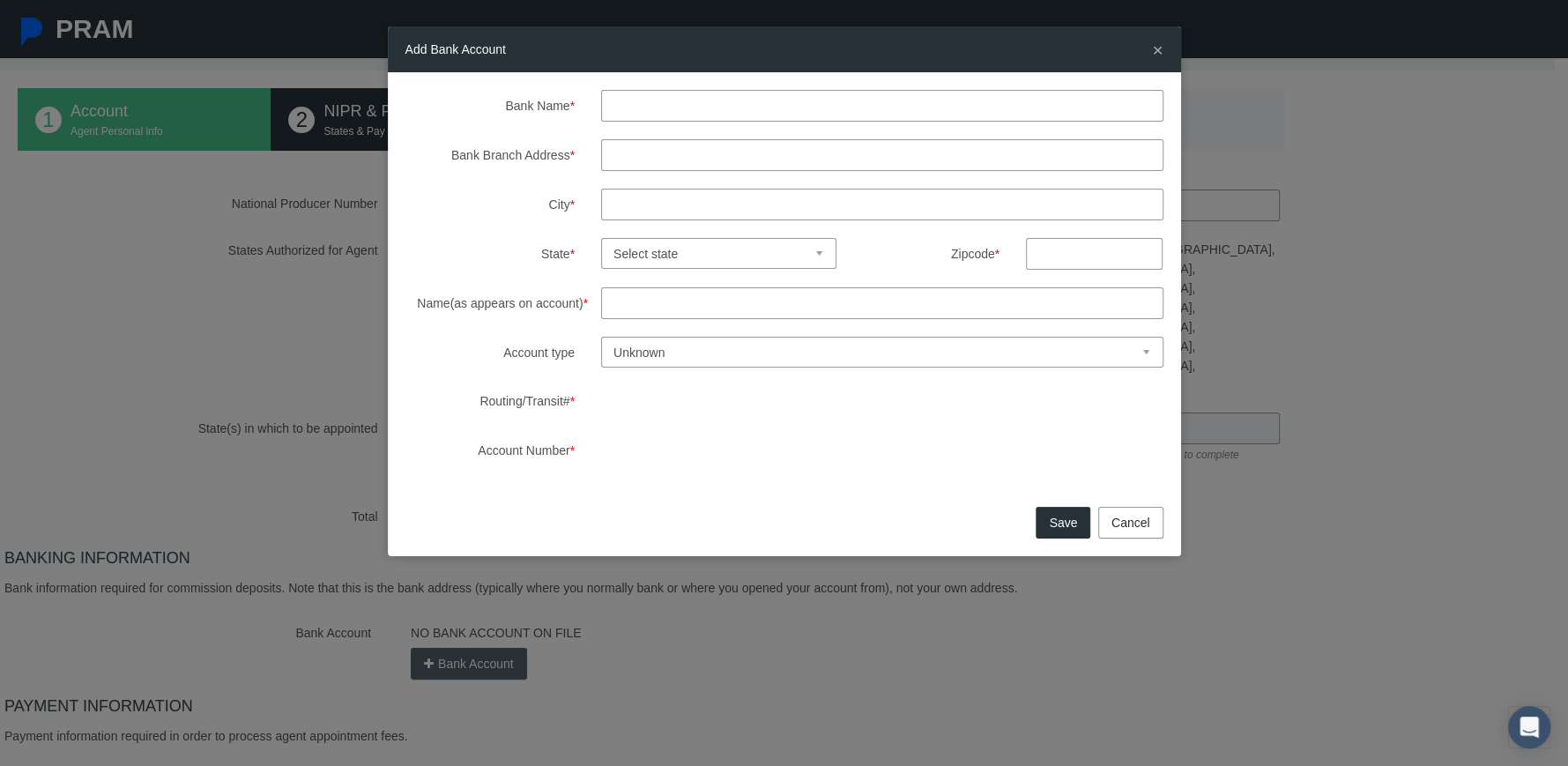
click at [618, 109] on input "Bank Name *" at bounding box center [882, 105] width 563 height 31
type input "Bank of America"
click at [618, 153] on input "Bank Branch Address *" at bounding box center [882, 155] width 563 height 31
click at [671, 149] on input "Bank Branch Address *" at bounding box center [882, 155] width 563 height 31
type input "1300 66th st N"
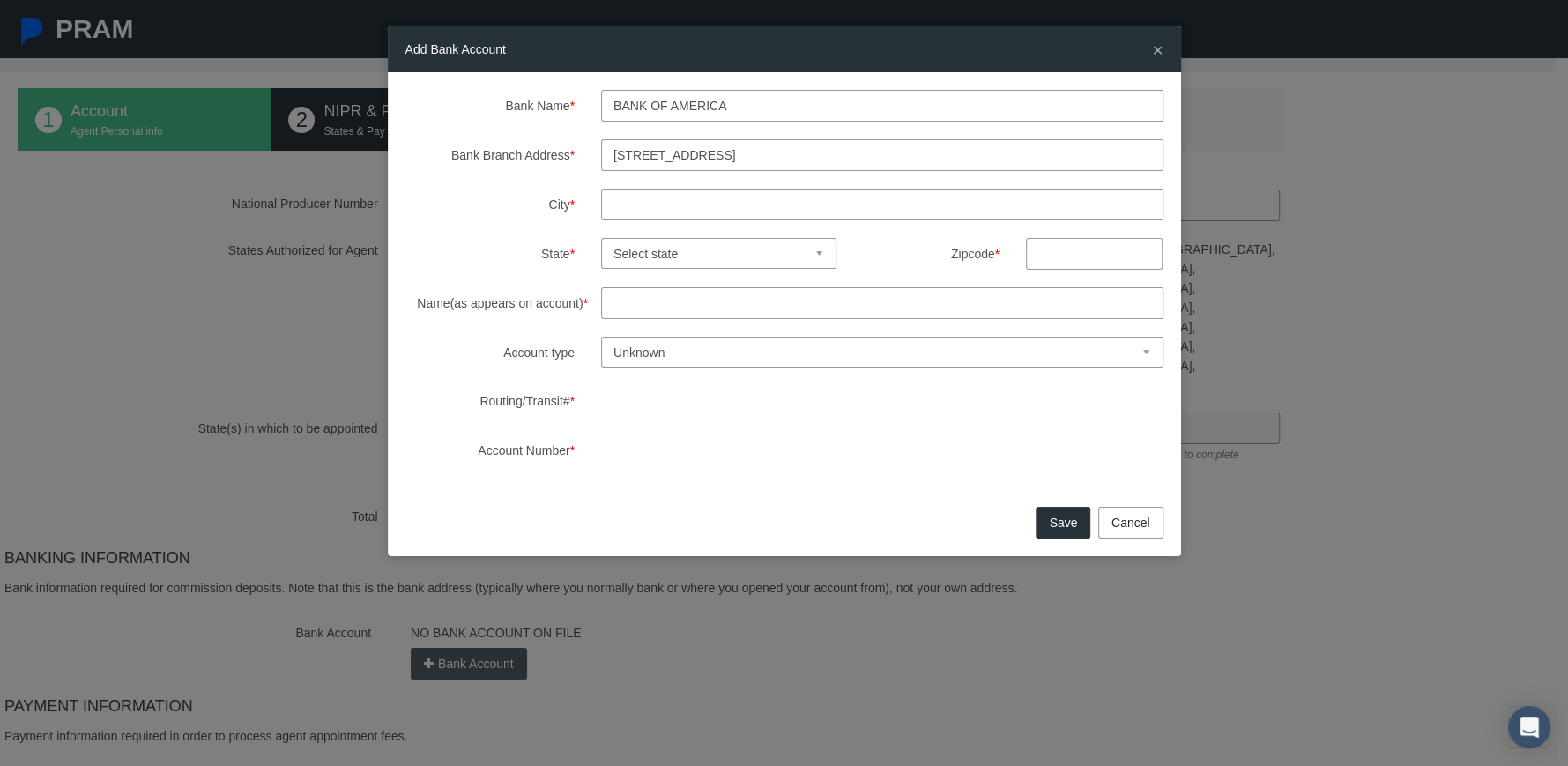
click at [642, 204] on input "City *" at bounding box center [882, 204] width 563 height 31
type input "Saint petersburg"
click at [644, 252] on select "Select state Alabama Alaska Arizona Arkansas California Colorado Connecticut De…" at bounding box center [719, 254] width 235 height 31
select select "FL"
click at [601, 238] on select "Select state Alabama Alaska Arizona Arkansas California Colorado Connecticut De…" at bounding box center [719, 254] width 235 height 31
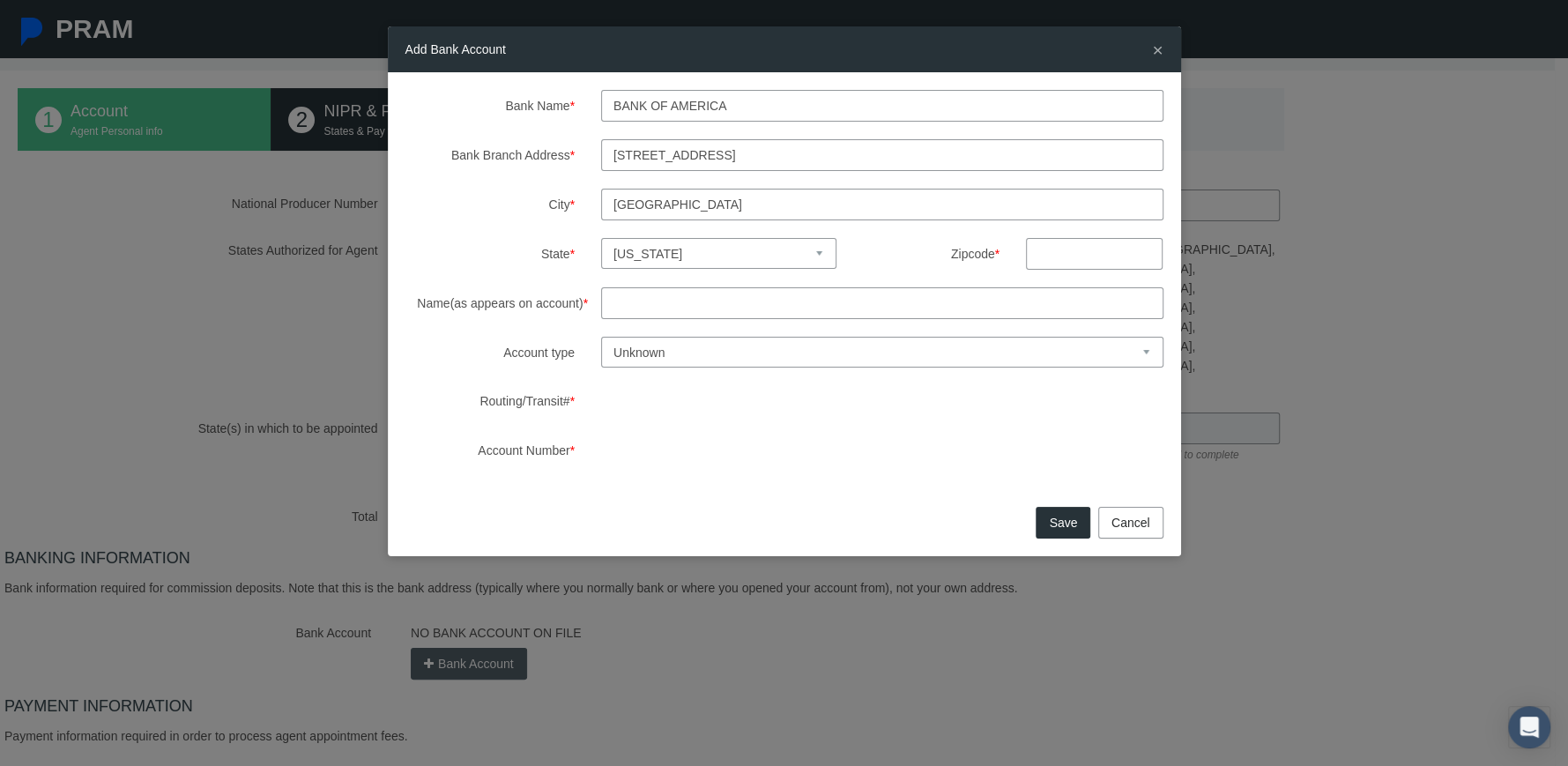
click at [1058, 255] on input "text" at bounding box center [1094, 254] width 137 height 31
type input "33707"
click at [619, 303] on input "Name(as appears on account) *" at bounding box center [882, 303] width 563 height 31
type input "Goodwin Insurance Advisors LLC"
click at [737, 349] on select "Unknown Checking Savings" at bounding box center [882, 352] width 563 height 31
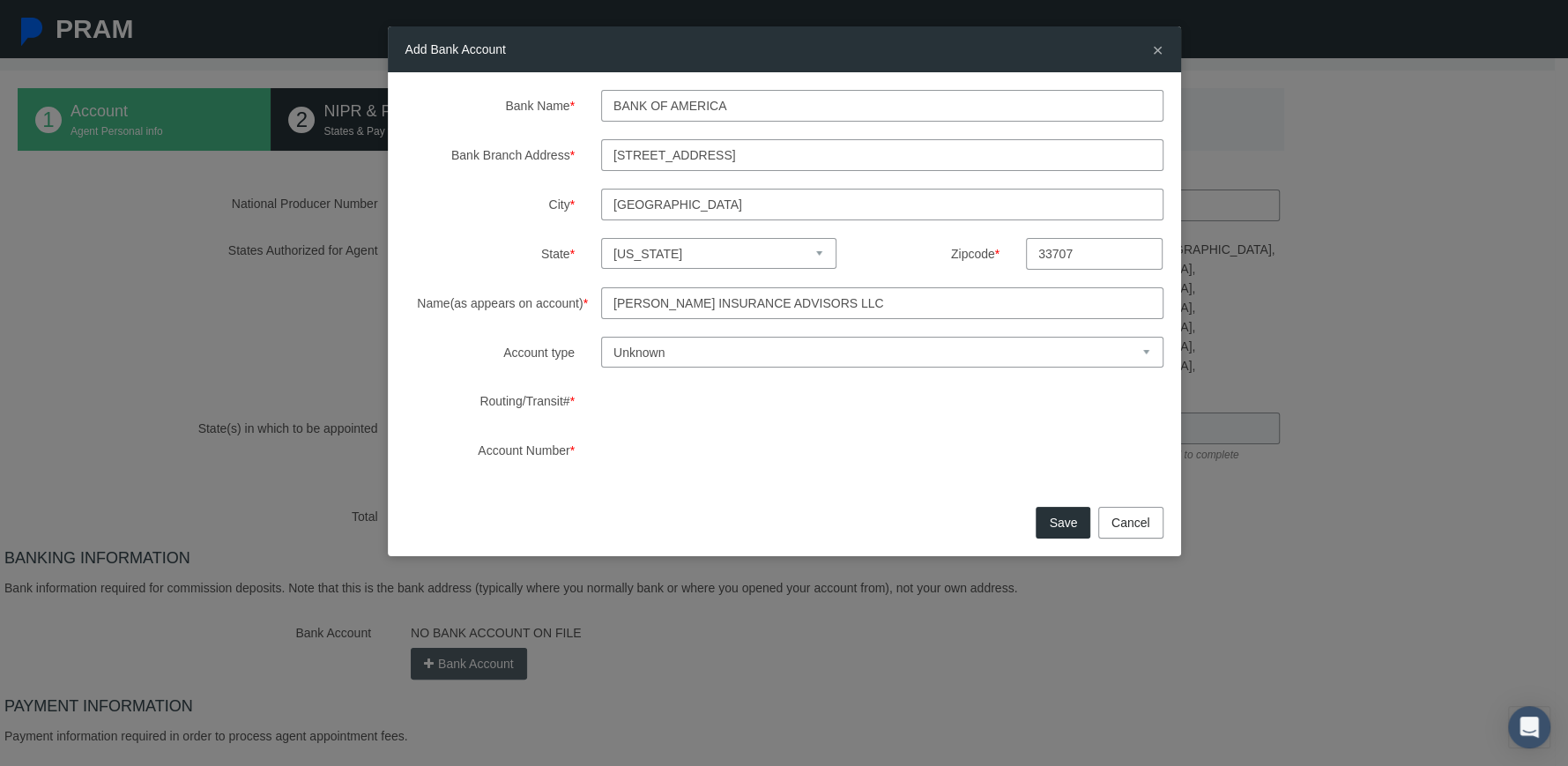
select select "1"
click at [601, 337] on select "Unknown Checking Savings" at bounding box center [882, 352] width 563 height 31
click at [1065, 520] on button "Save" at bounding box center [1062, 522] width 55 height 31
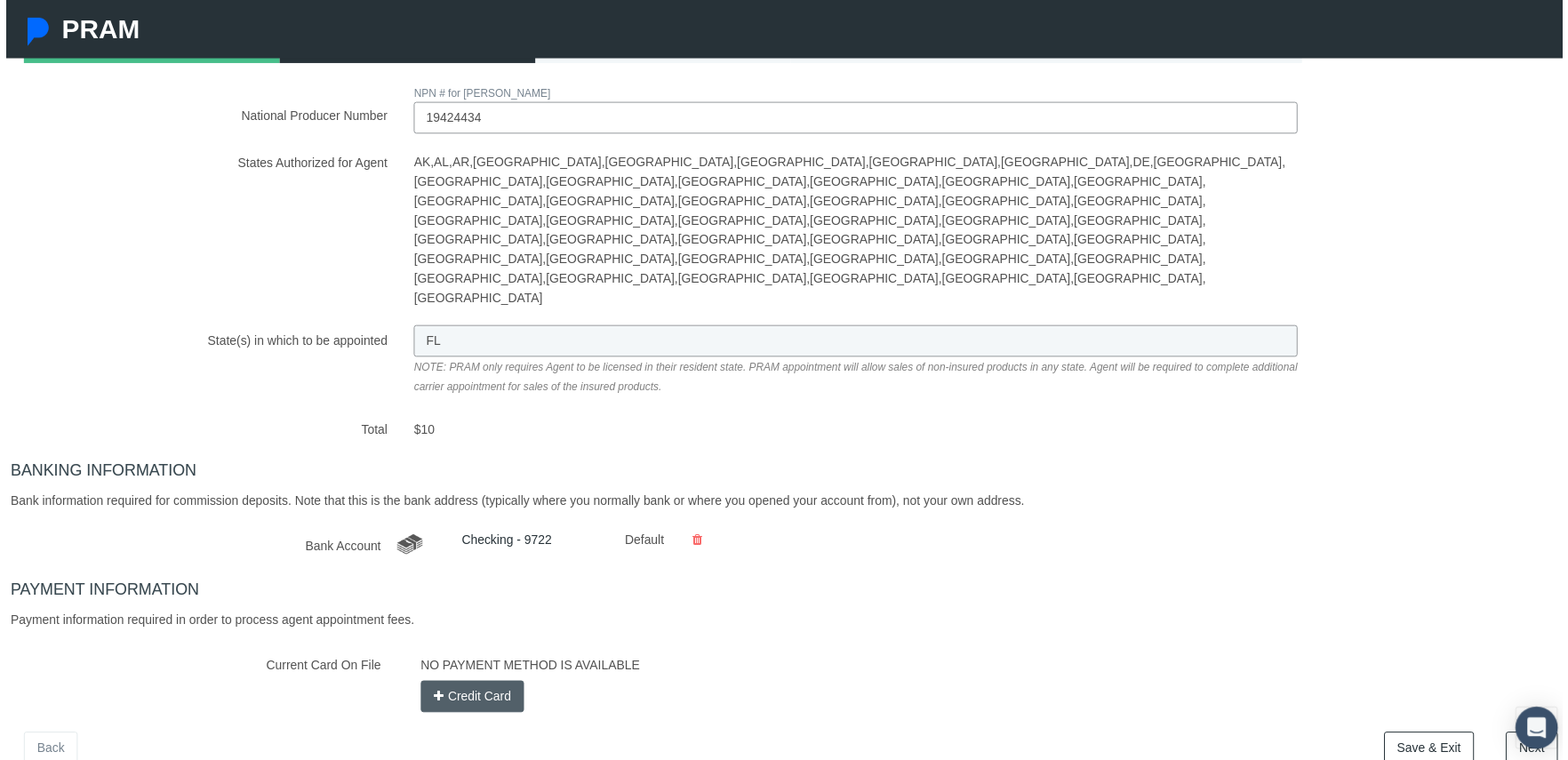
scroll to position [178, 0]
click at [470, 684] on button "Credit Card" at bounding box center [470, 699] width 105 height 32
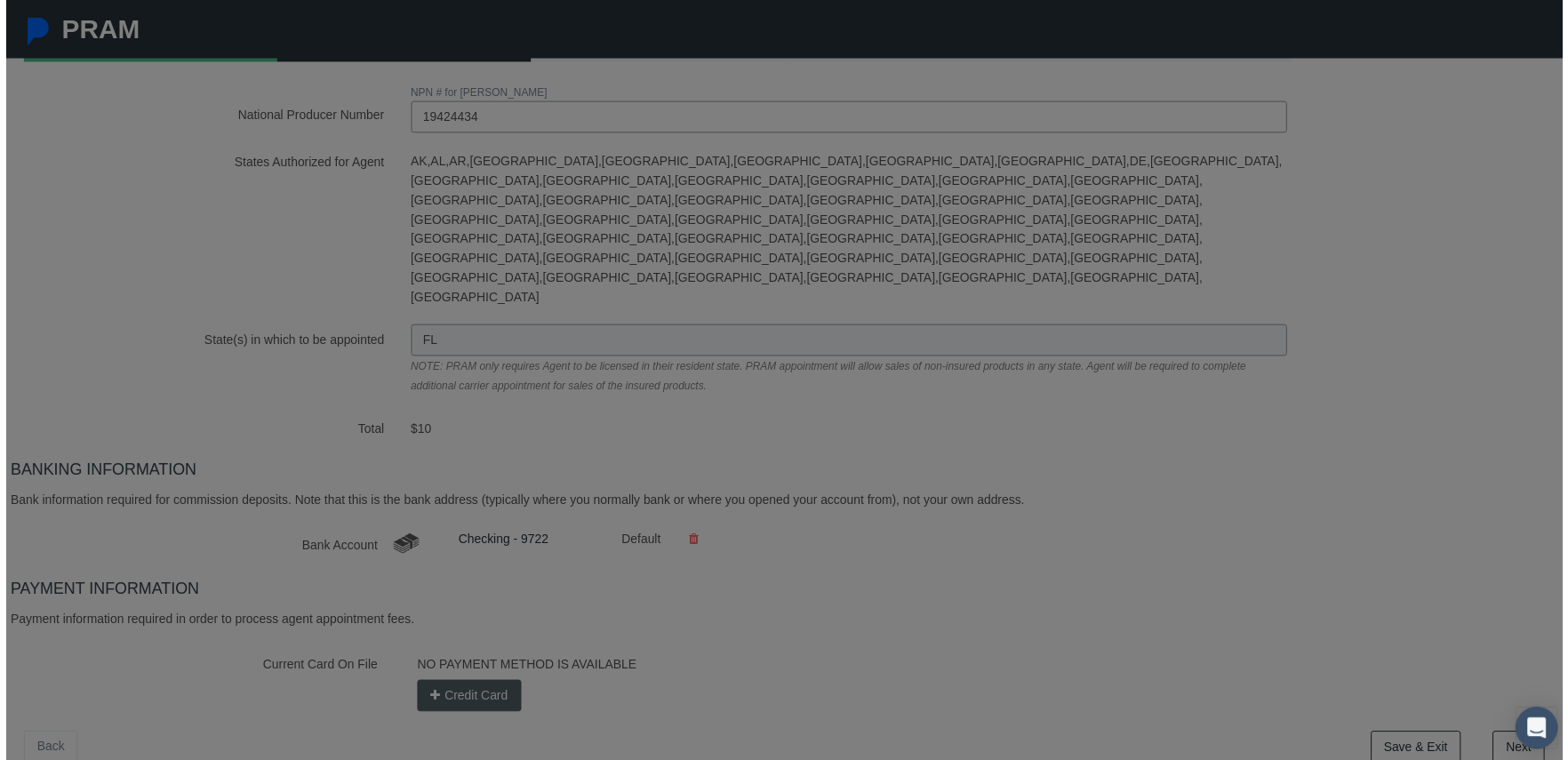
scroll to position [165, 0]
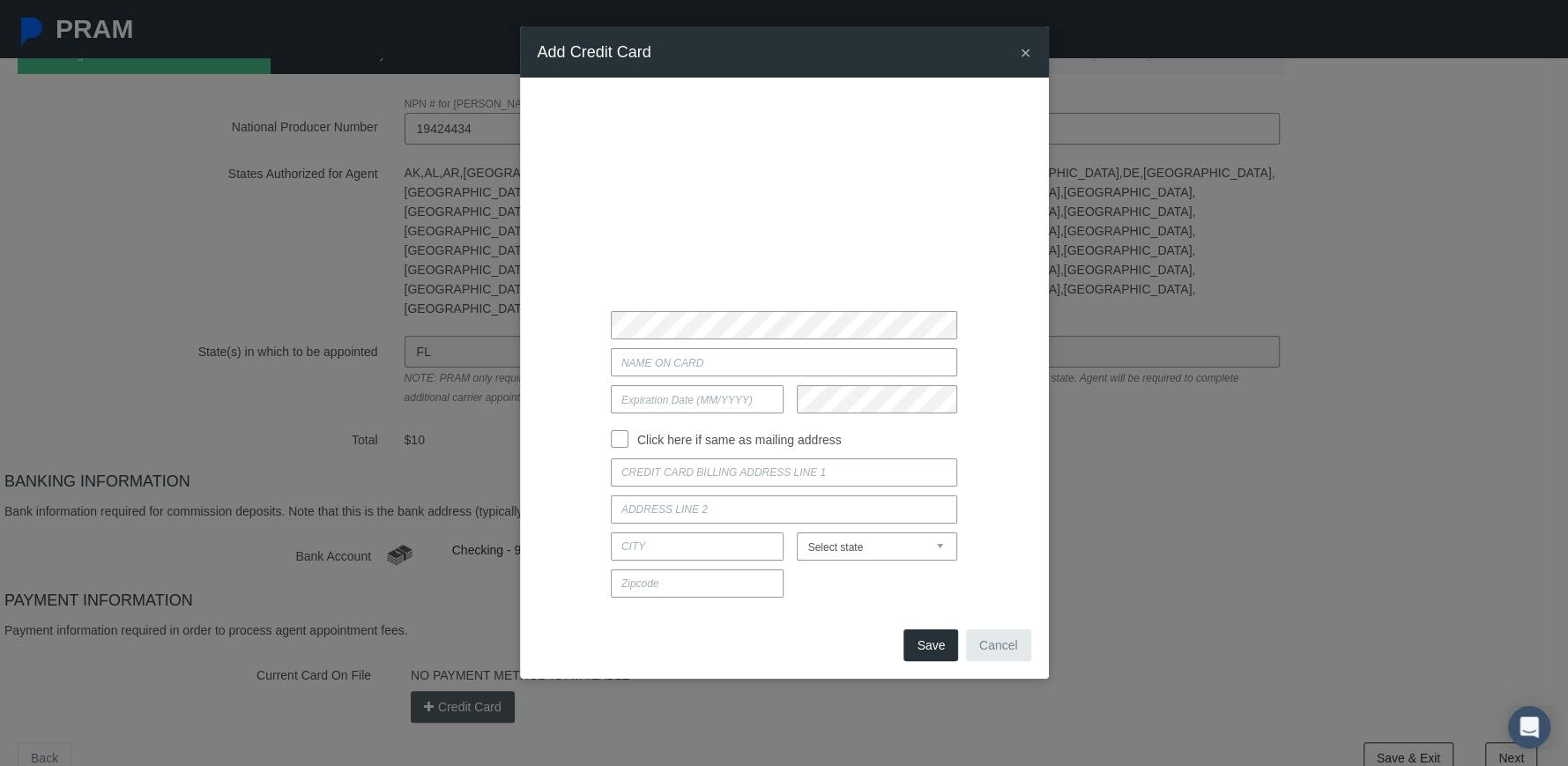
type input "04/2030"
click at [615, 436] on input "Click here if same as mailing address" at bounding box center [620, 438] width 18 height 18
checkbox input "true"
type input "7874 10TH AVENUE SOUTH"
type input "ST PETERSBURG"
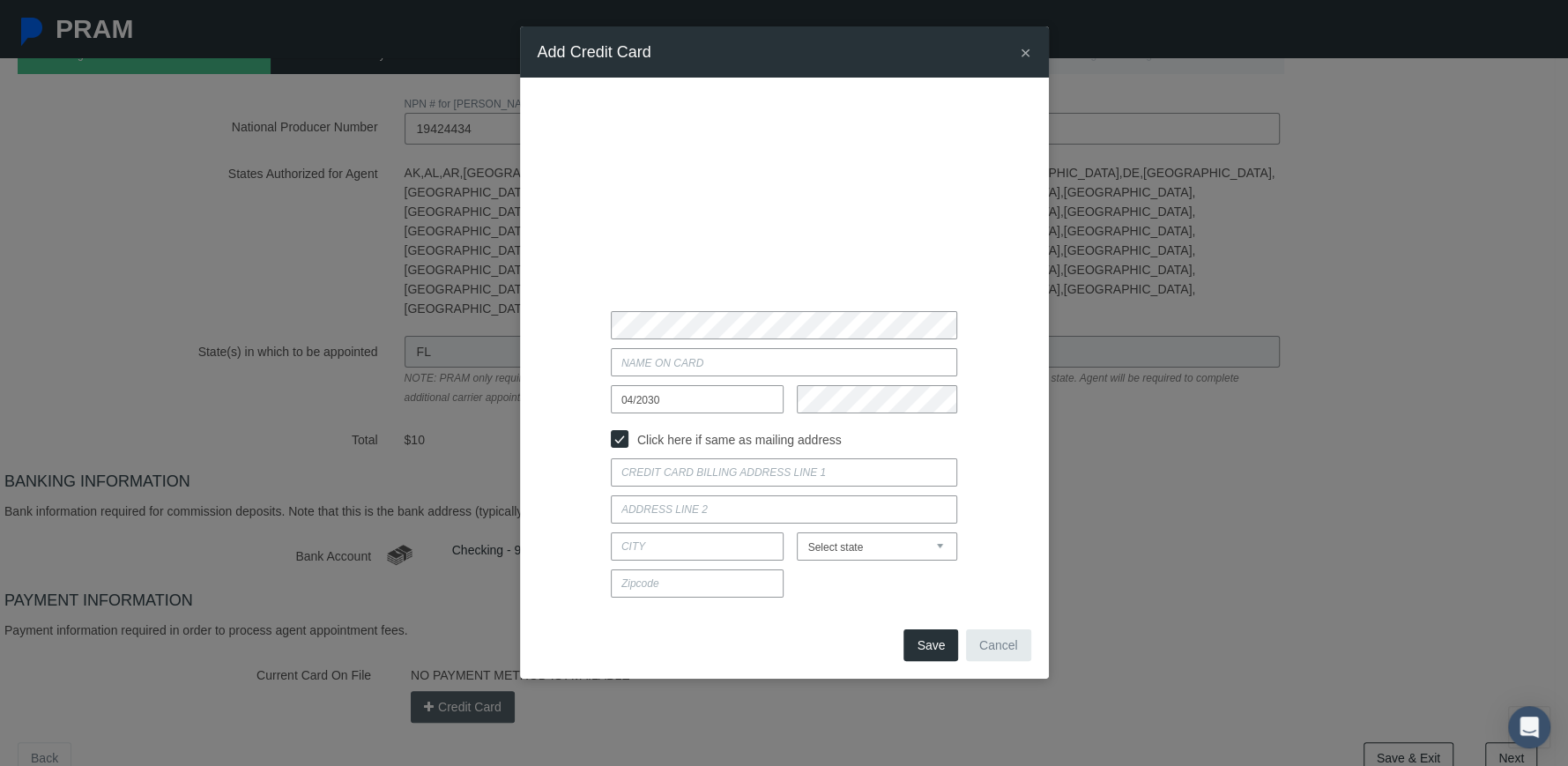
select select "FL"
type input "33707"
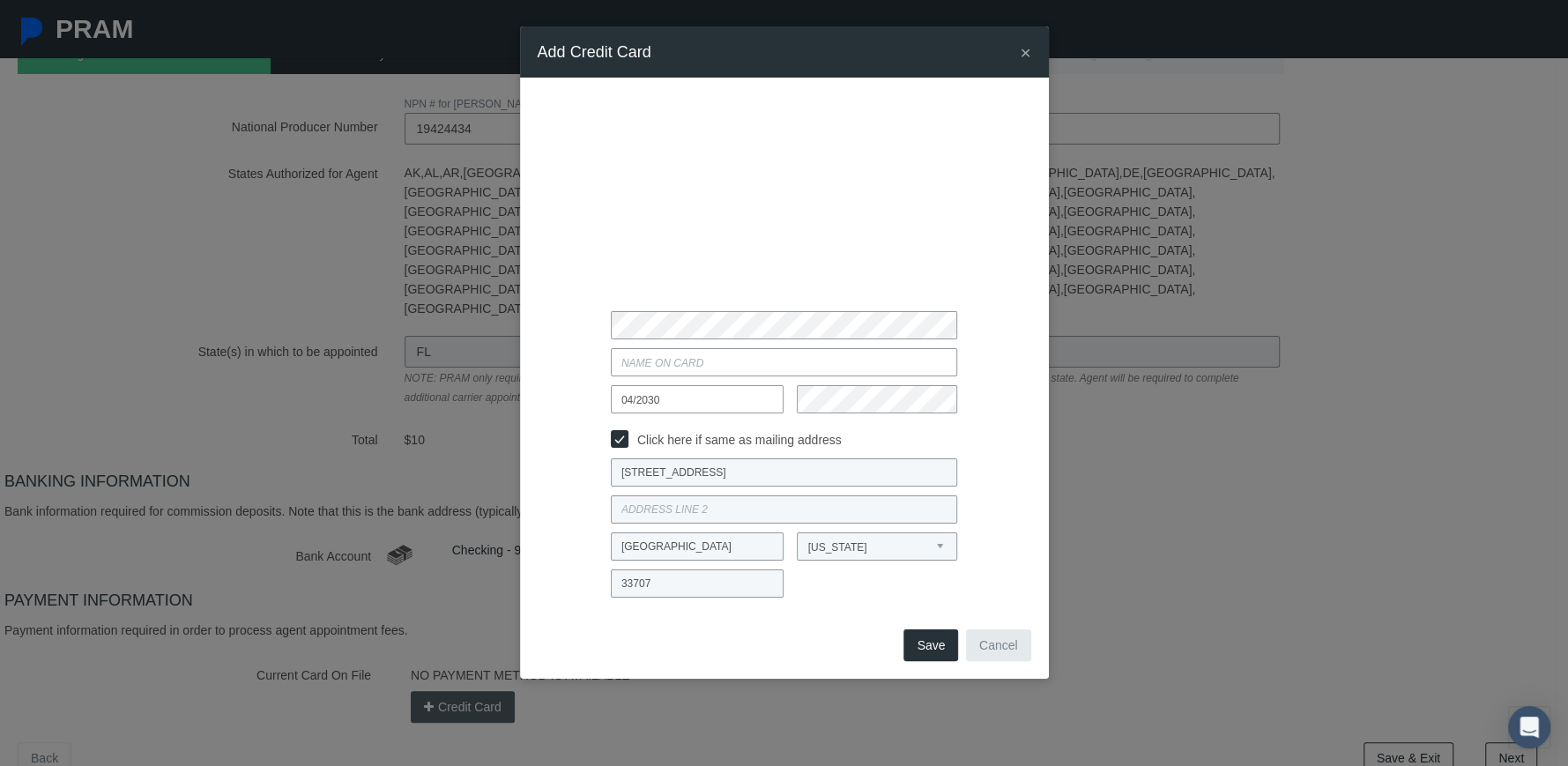
click at [643, 360] on input "Current Card On File" at bounding box center [784, 361] width 346 height 28
type input "Scott Goodwin"
click at [545, 357] on div "Scott Goodwin" at bounding box center [784, 361] width 520 height 28
click at [931, 644] on button "Save" at bounding box center [930, 645] width 55 height 31
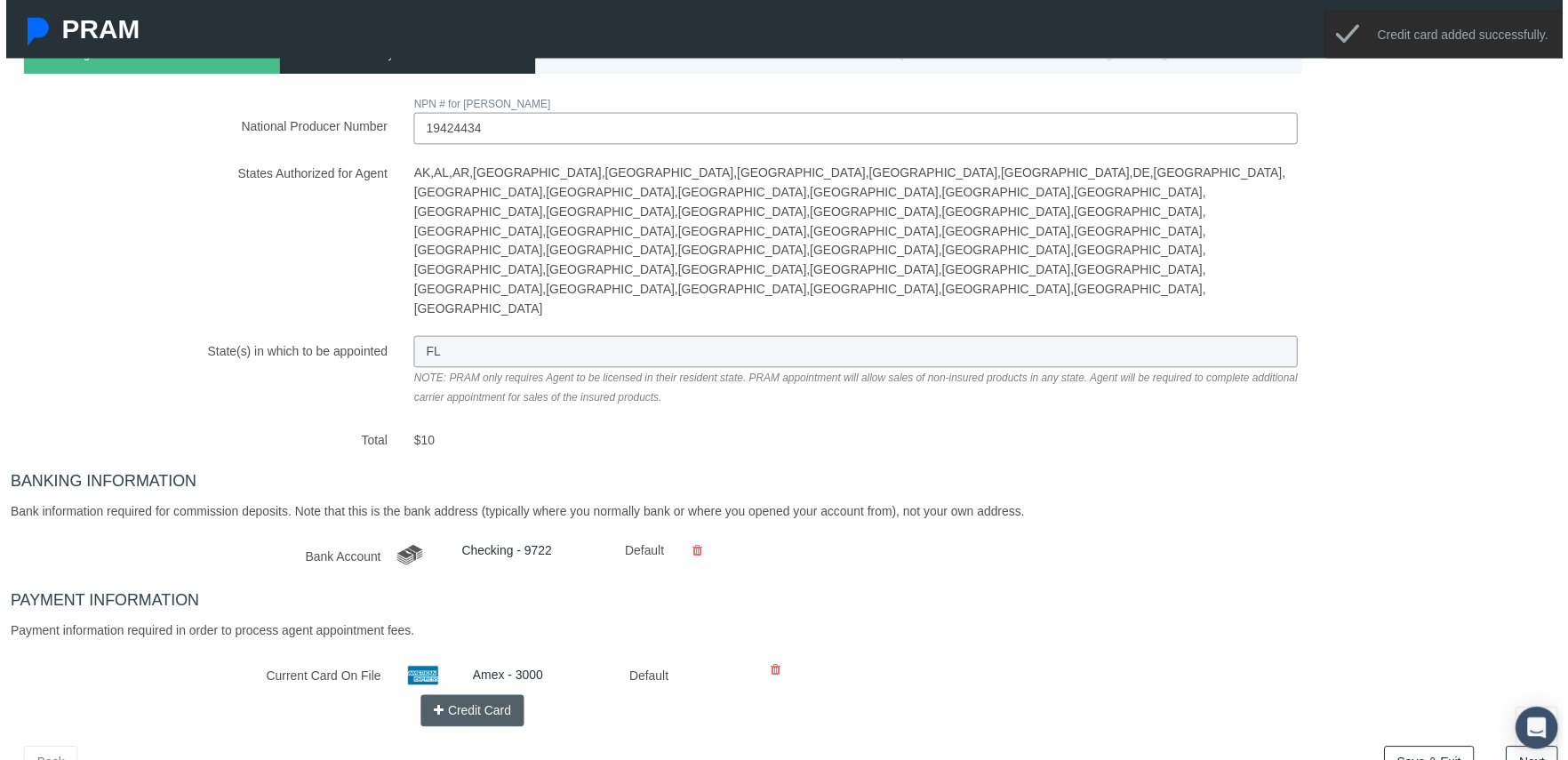
click at [1523, 752] on link "Next" at bounding box center [1537, 767] width 53 height 32
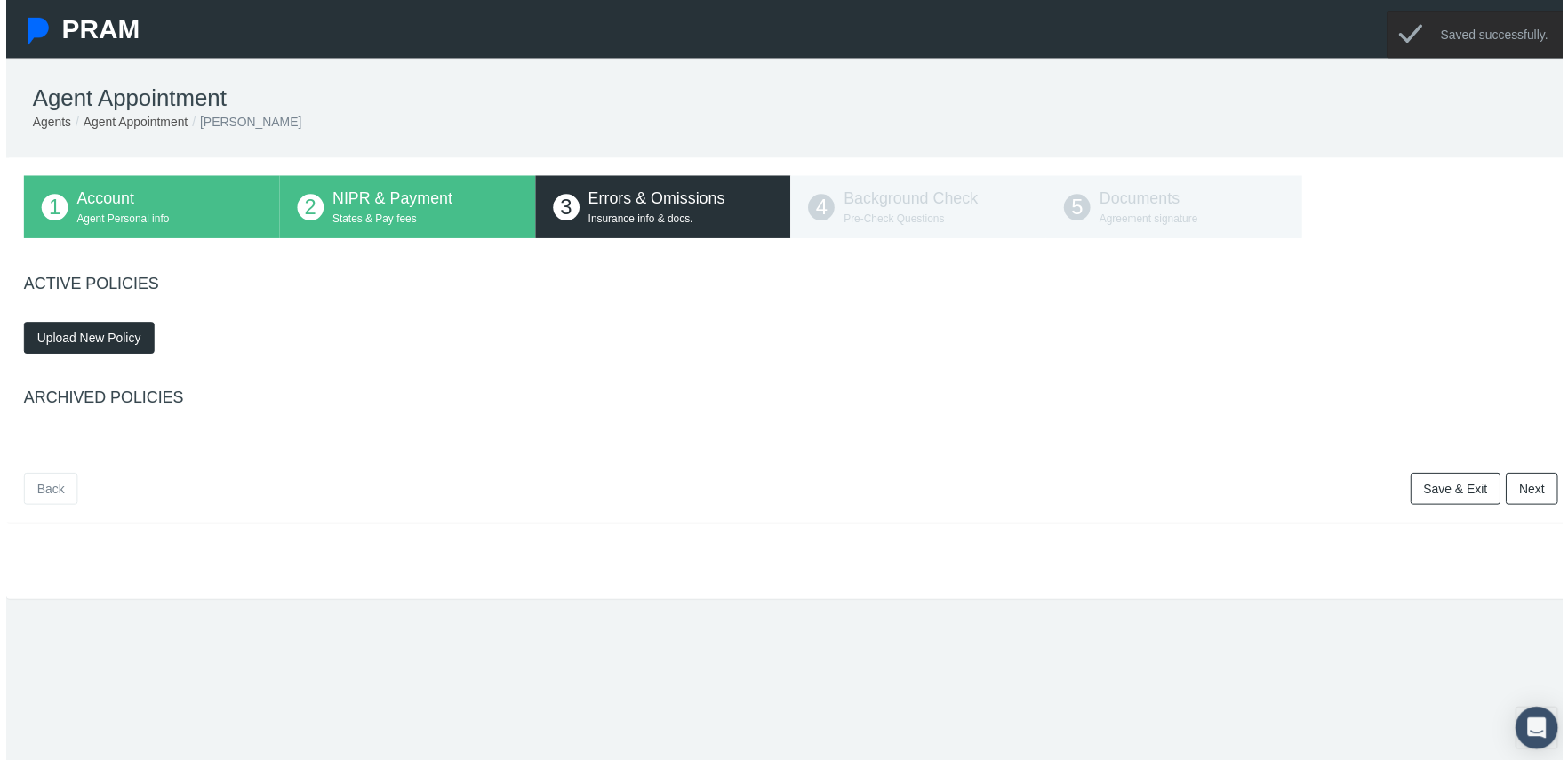
scroll to position [0, 0]
click at [111, 337] on span "Upload New Policy" at bounding box center [83, 341] width 105 height 14
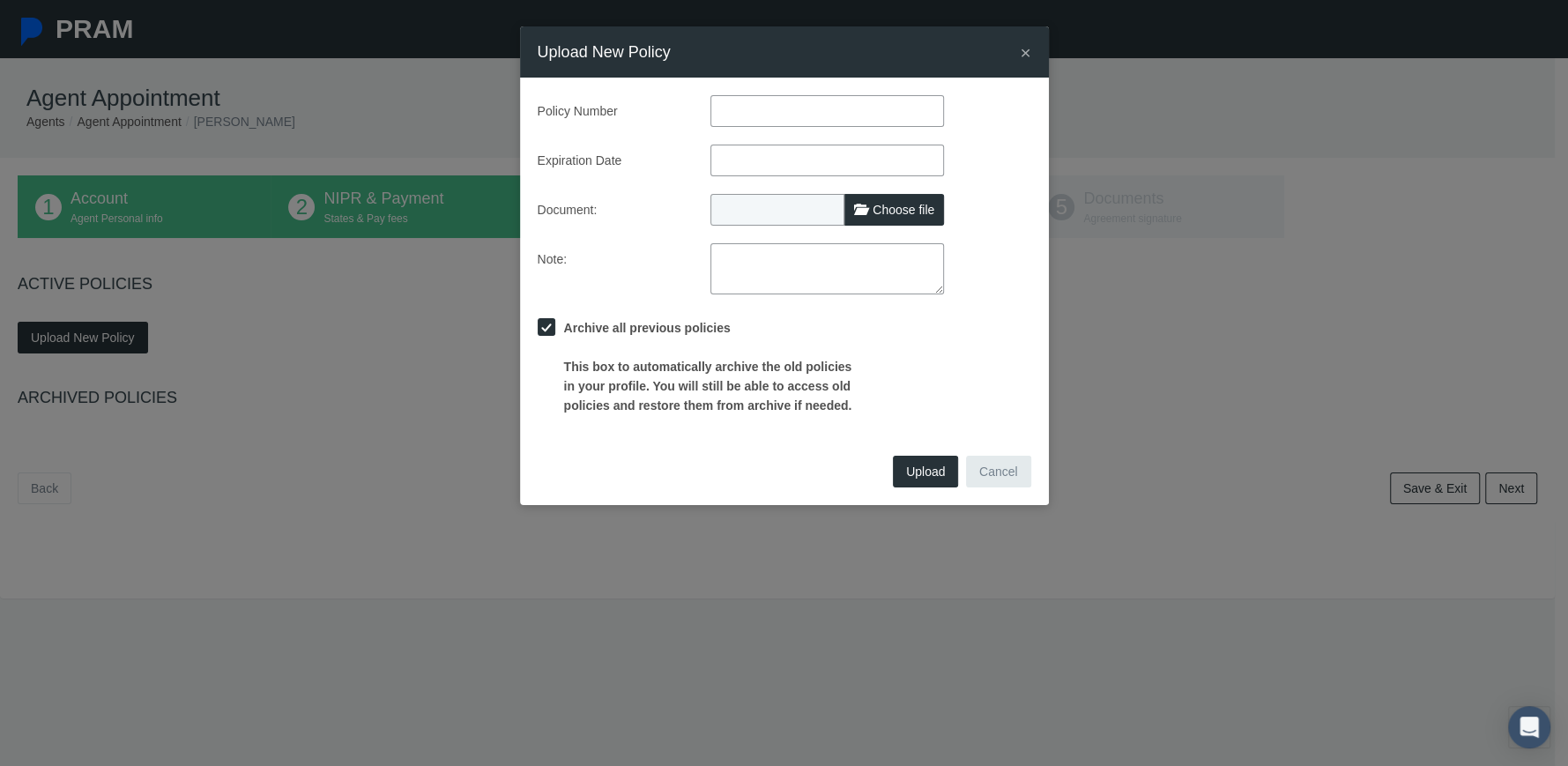
click at [732, 103] on input "text" at bounding box center [827, 111] width 234 height 31
click at [888, 208] on span "Choose file" at bounding box center [903, 210] width 62 height 14
click at [888, 208] on input "Choose file" at bounding box center [827, 206] width 234 height 24
type input "C:\fakepath\E&O Certificate 2025.pdf"
type input "E&O Certificate 2025.pdf"
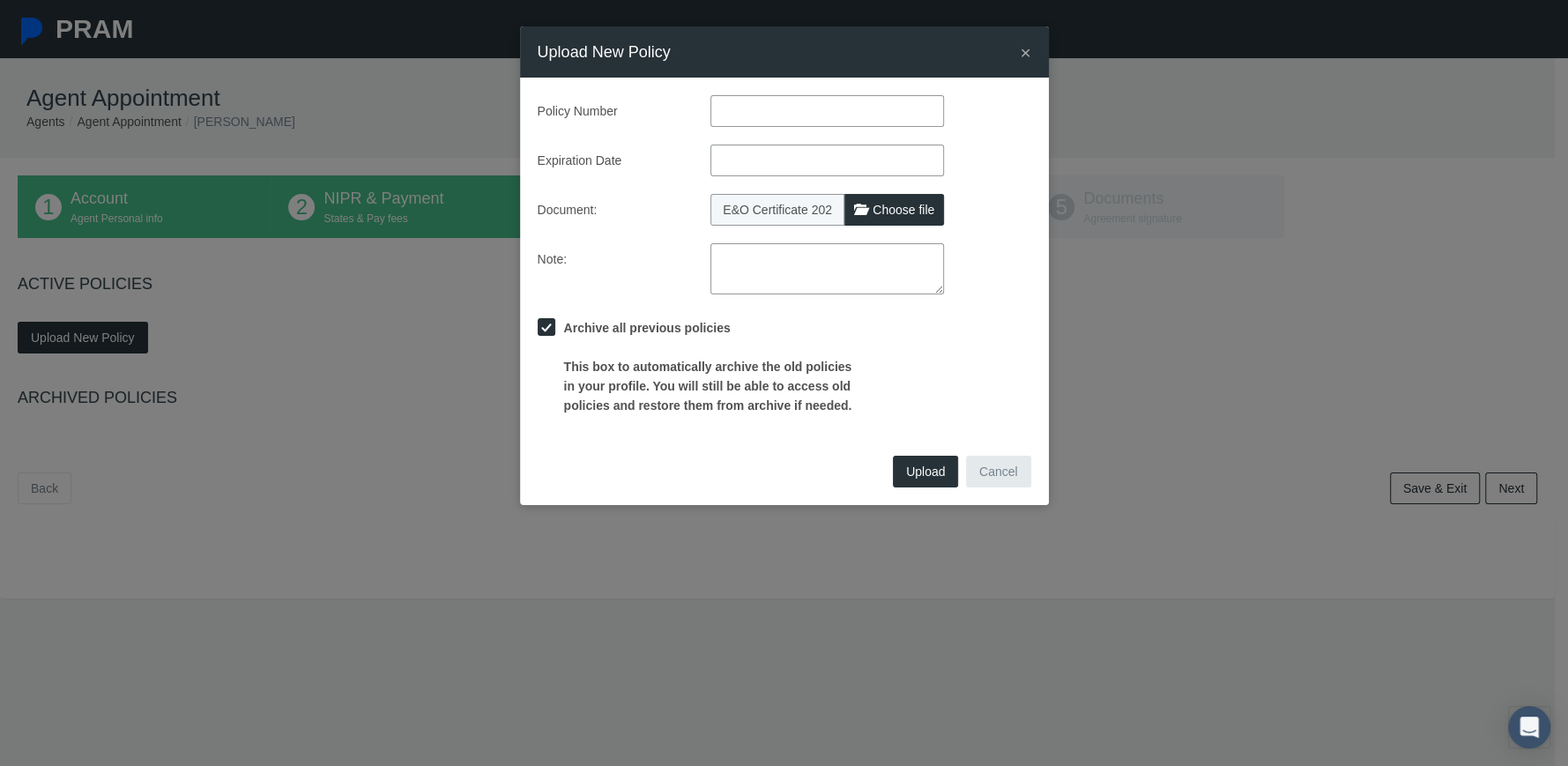
click at [922, 476] on span "Upload" at bounding box center [925, 472] width 39 height 14
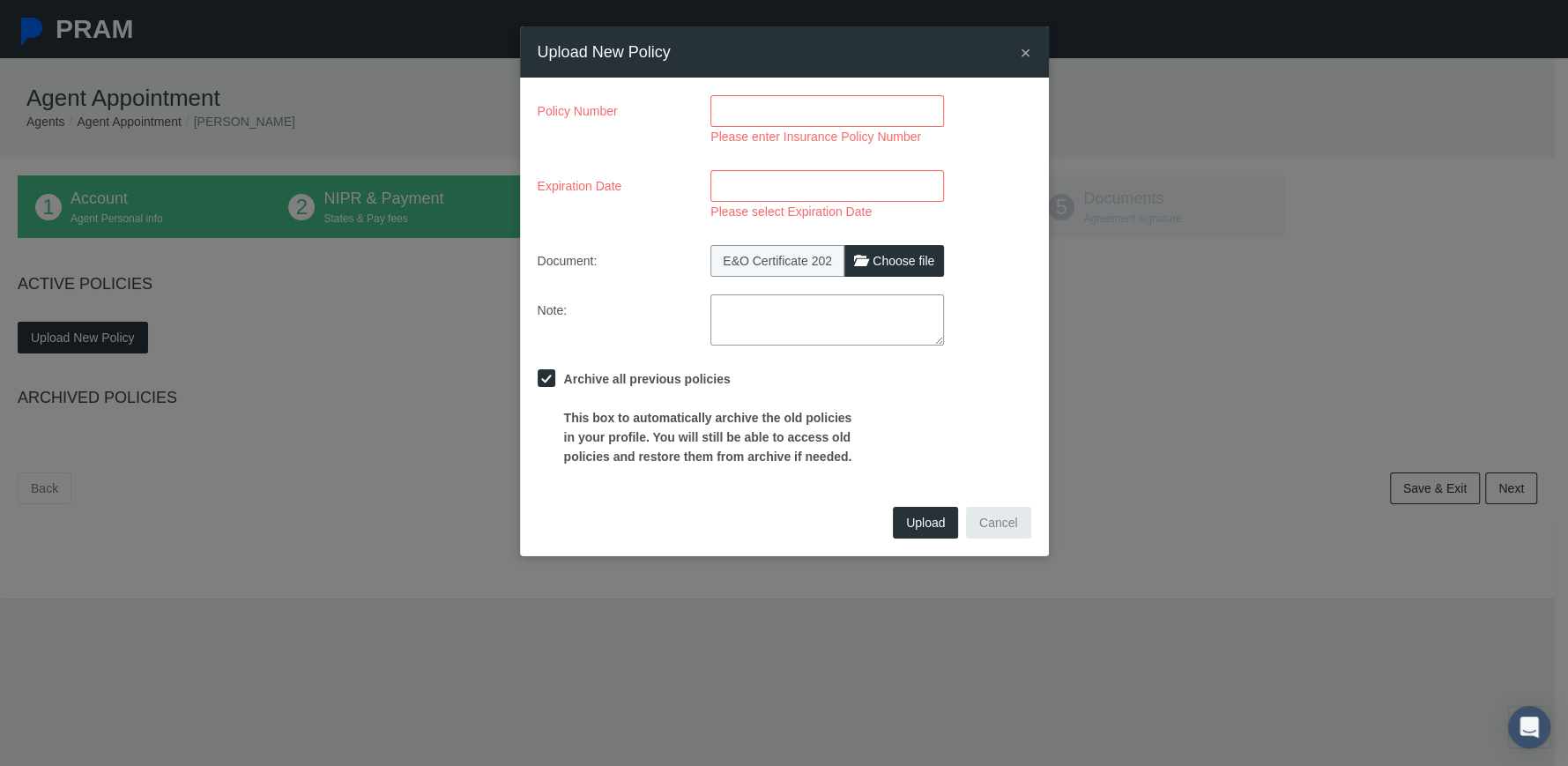
click at [751, 110] on input "Please enter Insurance Policy Number" at bounding box center [827, 111] width 234 height 31
paste input "USF011507240012"
type input "USF011507240012"
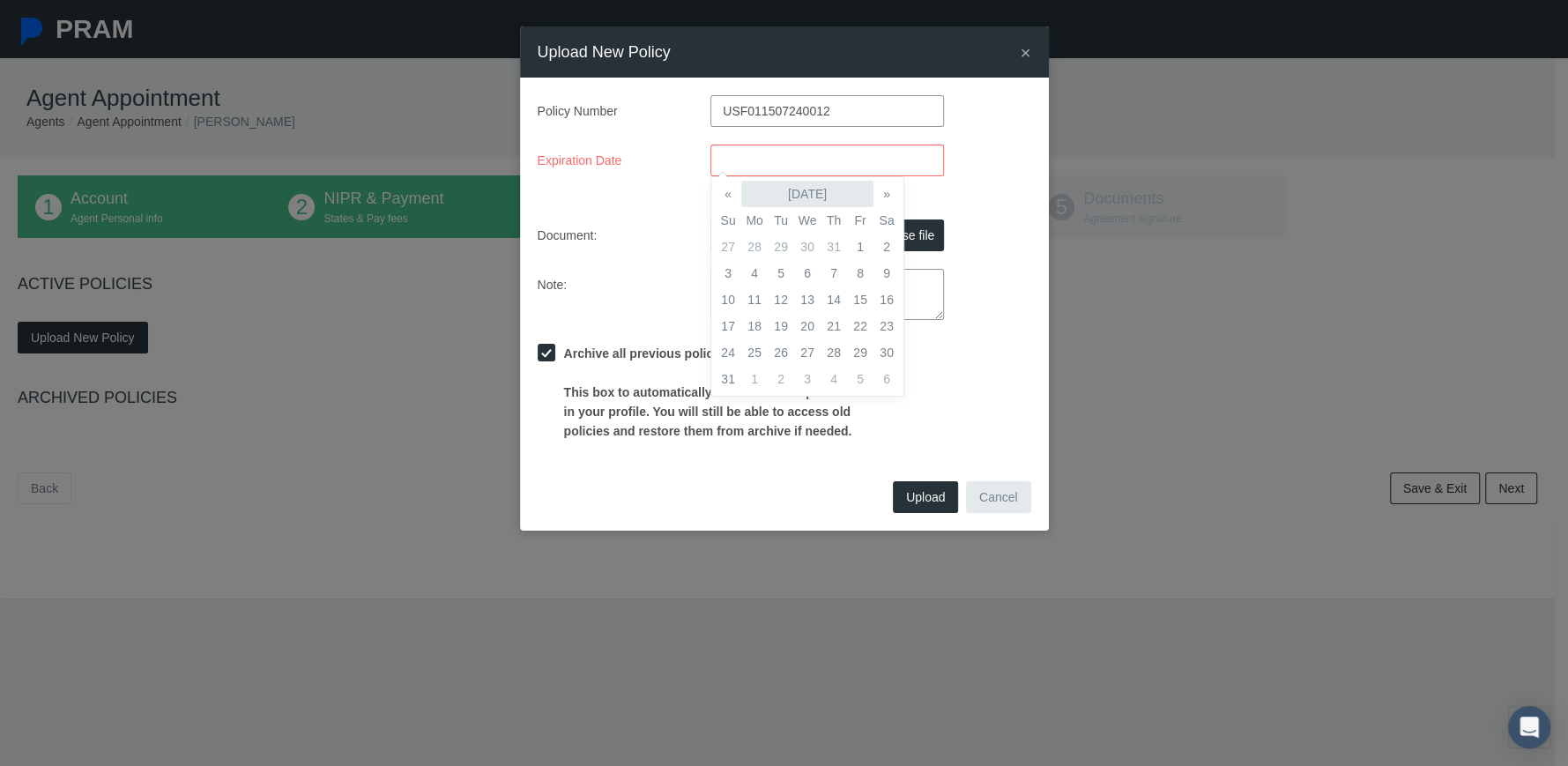
click at [741, 183] on body "PRAM Agent Appointment Agents Agent Appointment Scott Goodwin 1 Account 2" at bounding box center [784, 383] width 1568 height 766
click at [884, 194] on th "»" at bounding box center [886, 193] width 26 height 26
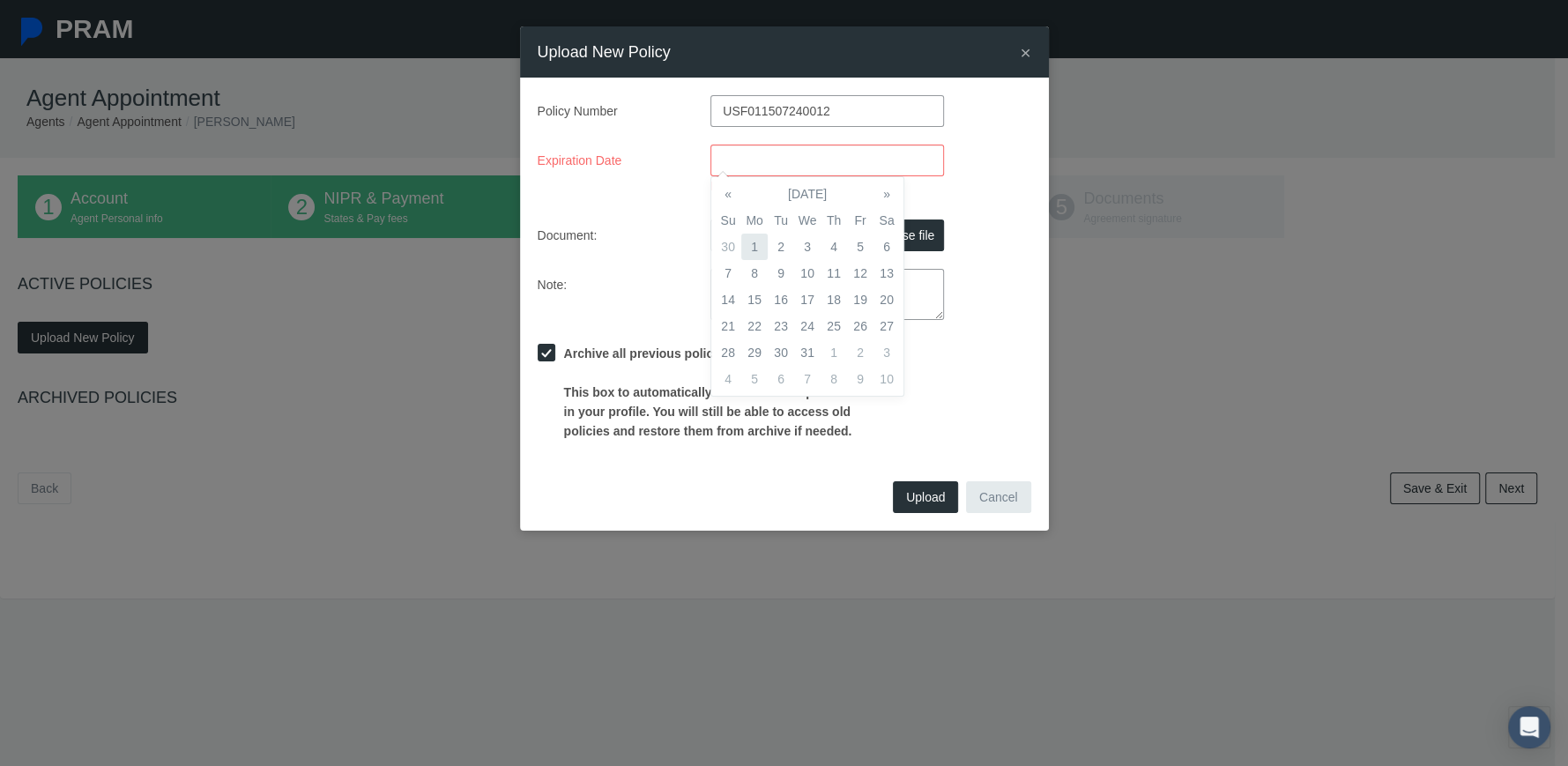
click at [756, 245] on td "1" at bounding box center [754, 246] width 26 height 26
type input "12/01/2025"
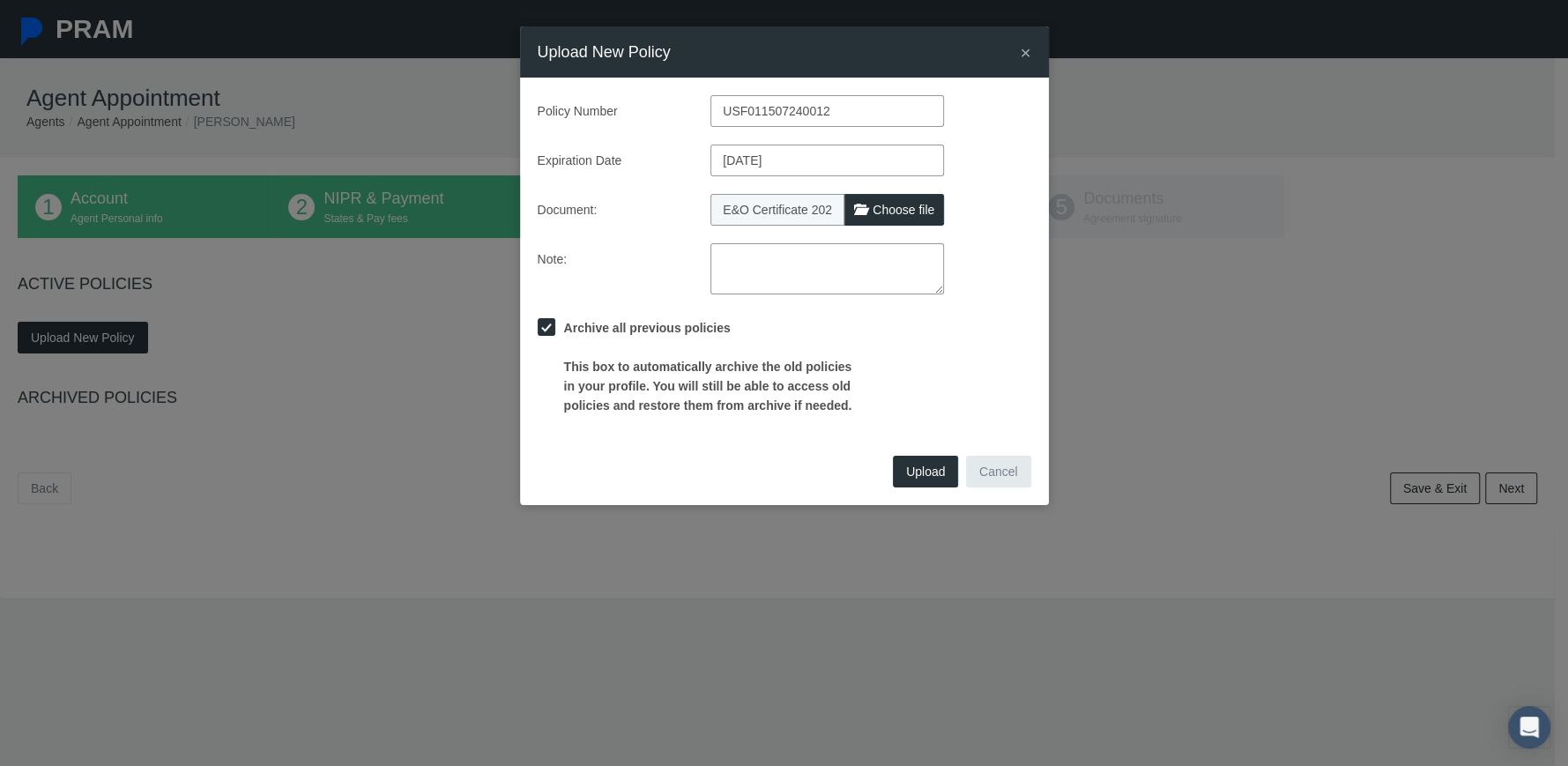
click at [648, 308] on div "Policy Number USF011507240012 Expiration Date 12/01/2025 Document: E&O Certific…" at bounding box center [784, 255] width 493 height 320
click at [926, 465] on span "Upload" at bounding box center [925, 472] width 39 height 14
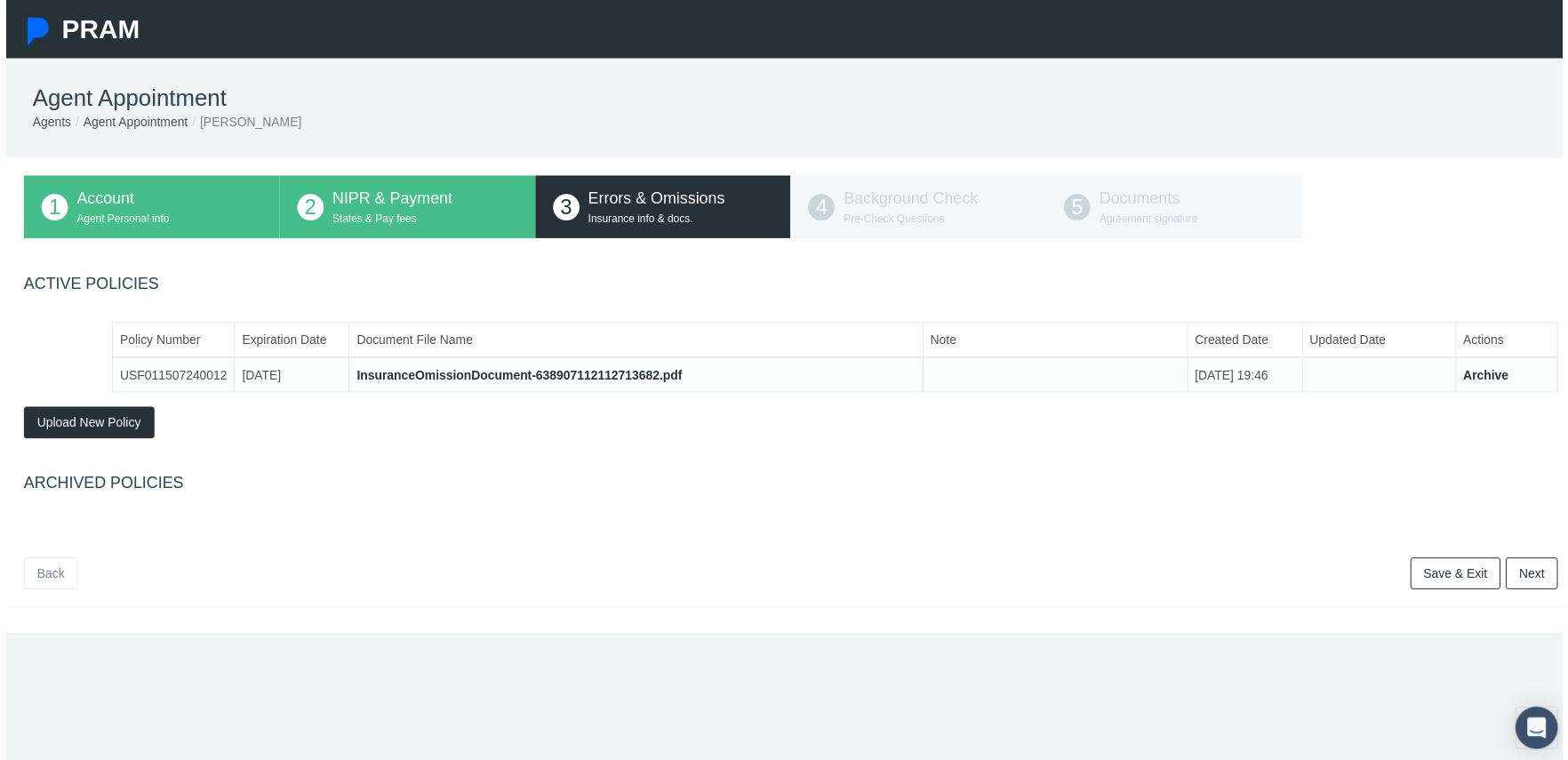
click at [1527, 578] on link "Next" at bounding box center [1537, 577] width 53 height 32
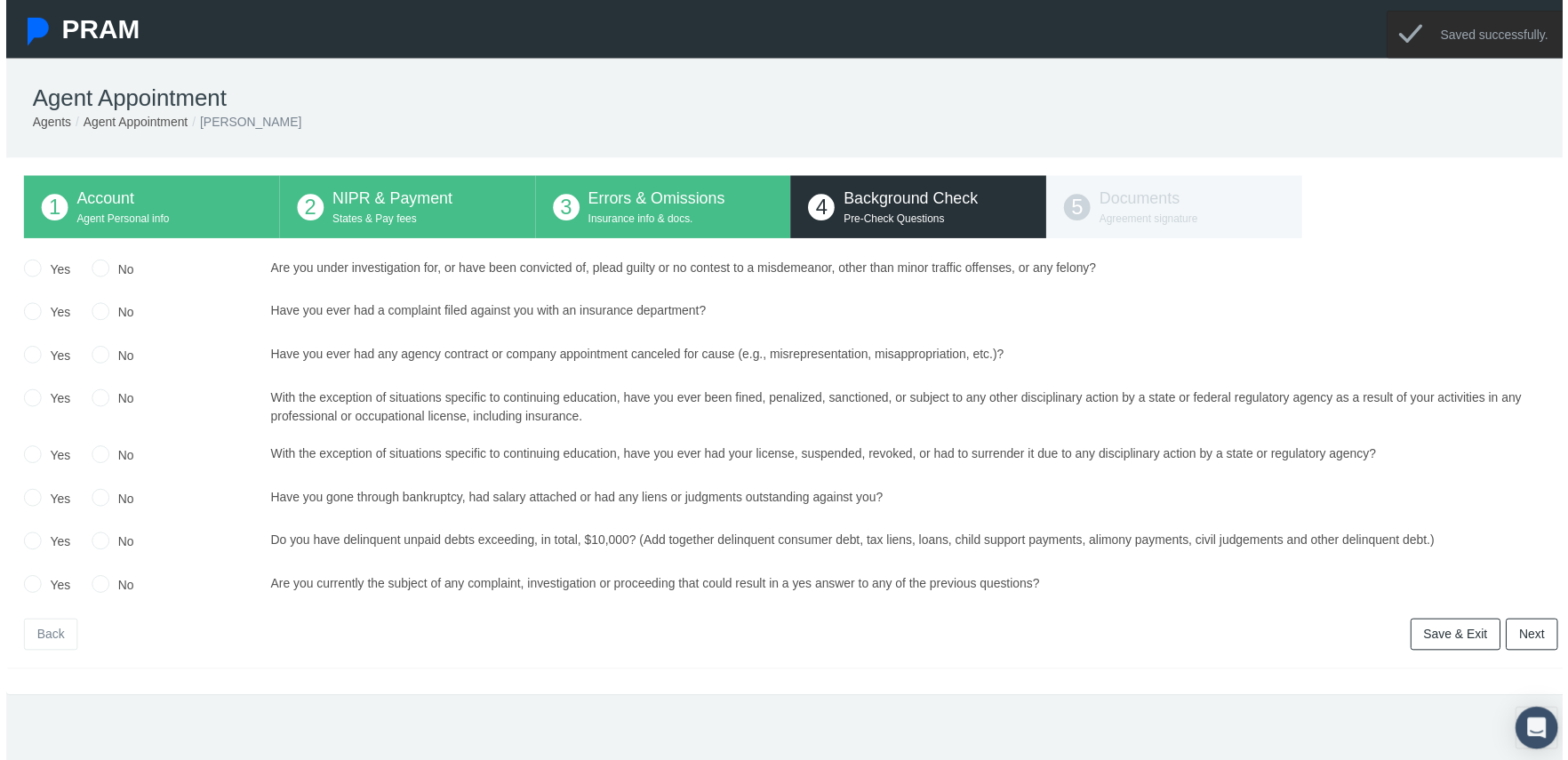
click at [97, 275] on input "No" at bounding box center [95, 268] width 18 height 18
radio input "true"
click at [94, 313] on input "No" at bounding box center [95, 312] width 18 height 18
radio input "true"
click at [99, 354] on input "No" at bounding box center [95, 355] width 18 height 18
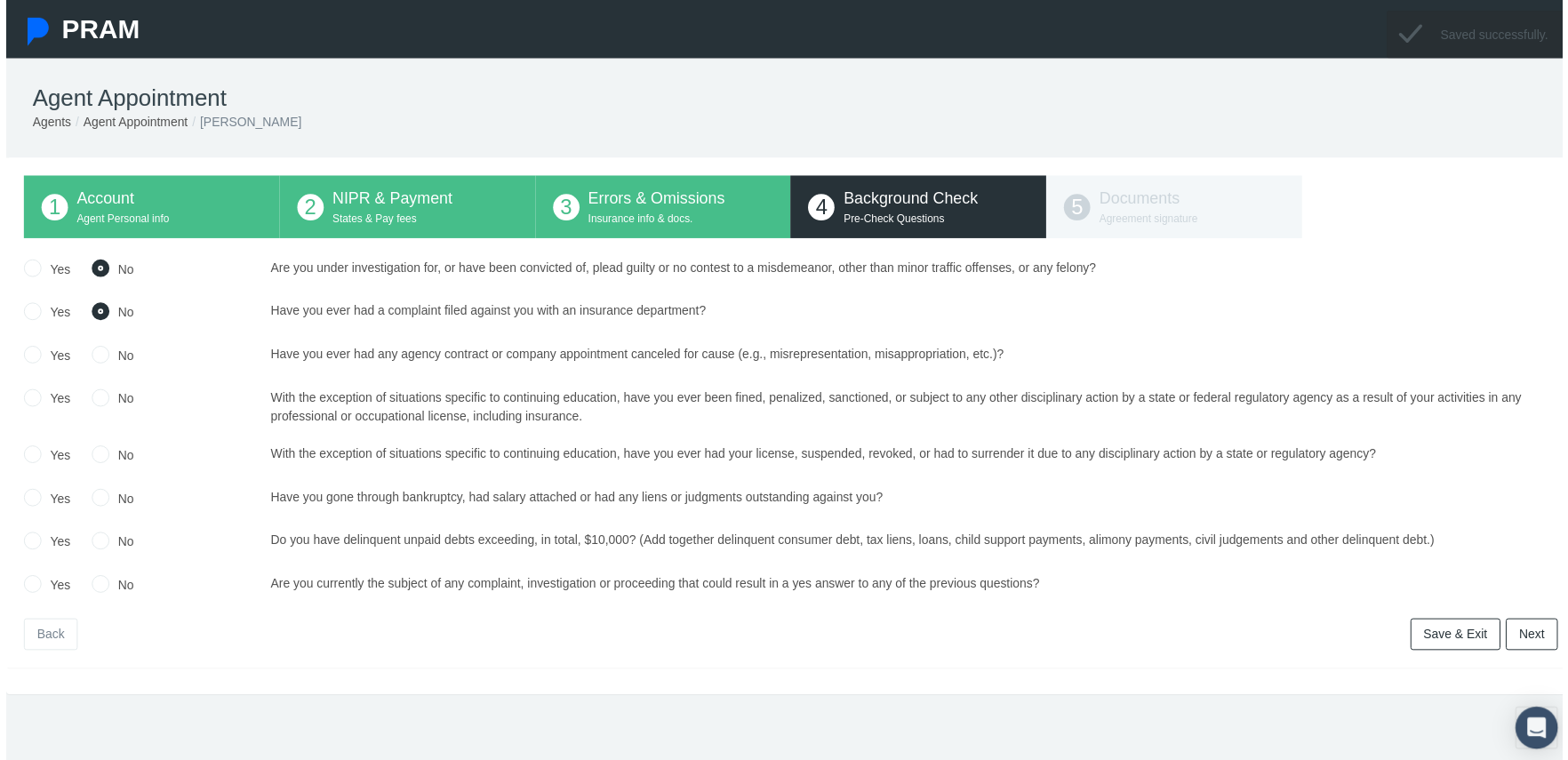
radio input "true"
click at [97, 397] on input "No" at bounding box center [95, 399] width 18 height 18
radio input "true"
click at [97, 457] on input "No" at bounding box center [95, 456] width 18 height 18
radio input "true"
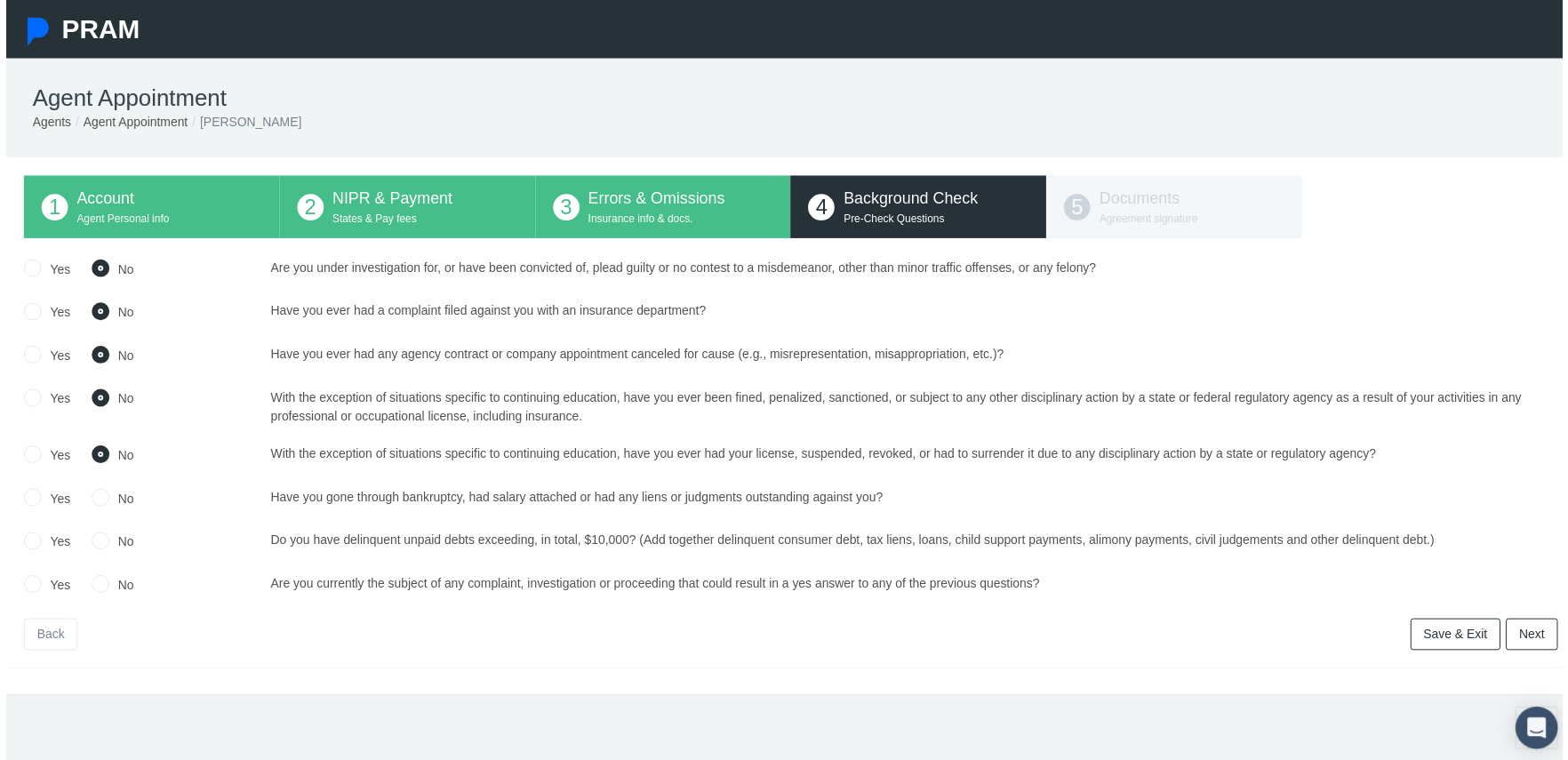
click at [92, 501] on input "No" at bounding box center [95, 499] width 18 height 18
radio input "true"
click at [96, 544] on input "No" at bounding box center [95, 543] width 18 height 18
radio input "true"
click at [92, 586] on input "No" at bounding box center [95, 586] width 18 height 18
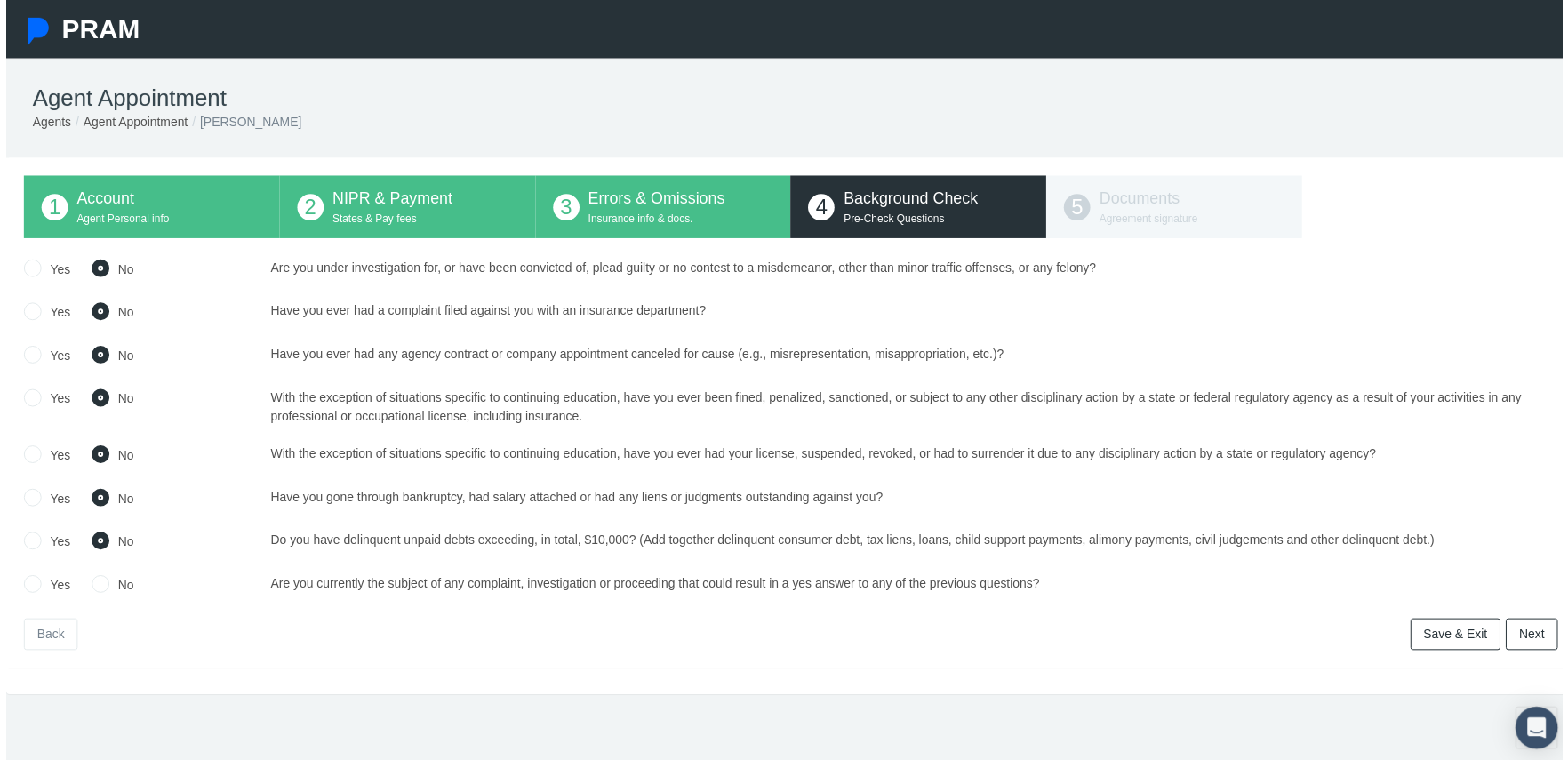
radio input "true"
click at [1523, 642] on link "Next" at bounding box center [1537, 639] width 53 height 32
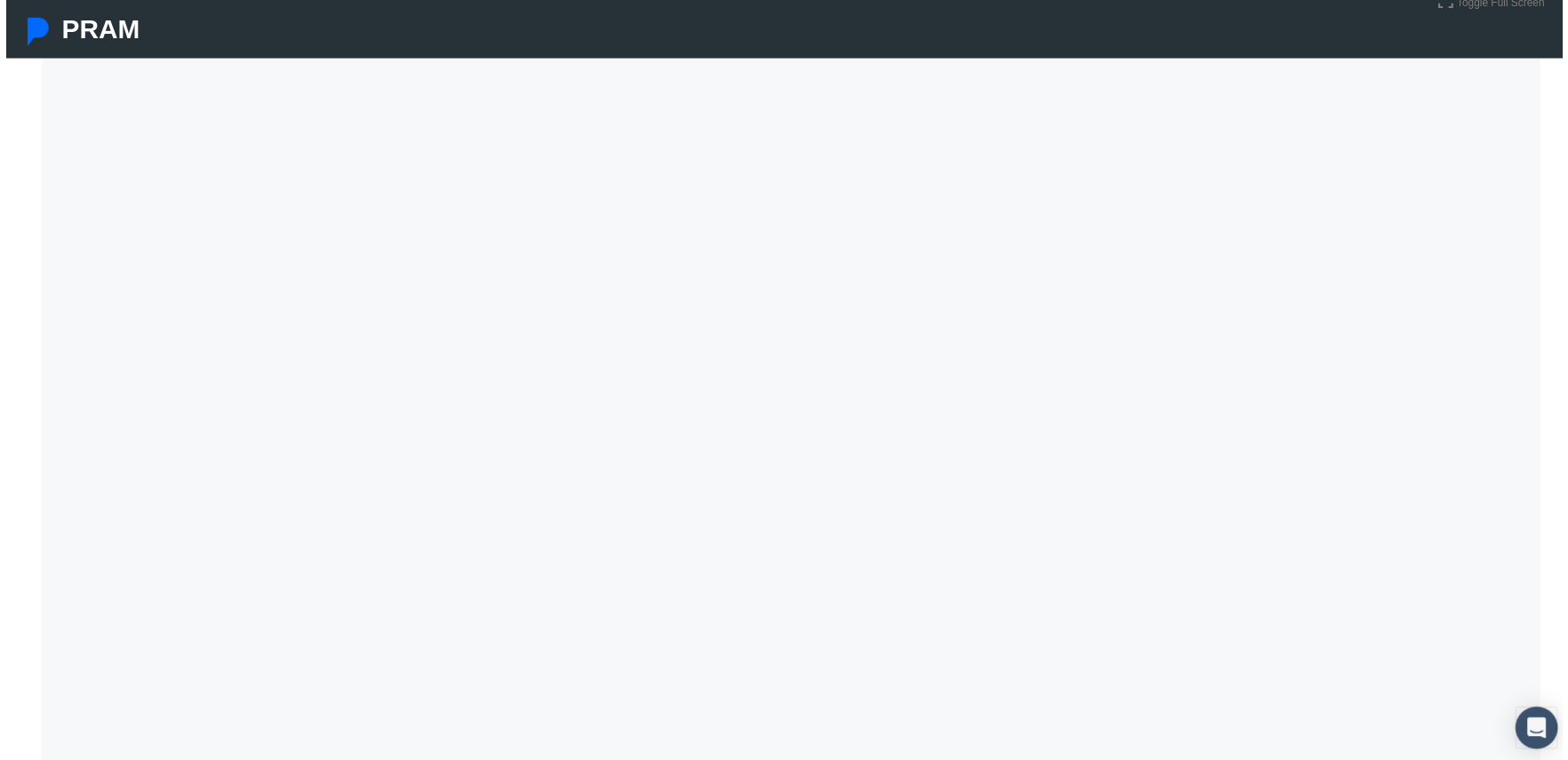
scroll to position [533, 0]
click at [740, 566] on div "</div> You've Successfully E-Signed. Please click on the Finish button below. F…" at bounding box center [791, 186] width 1546 height 849
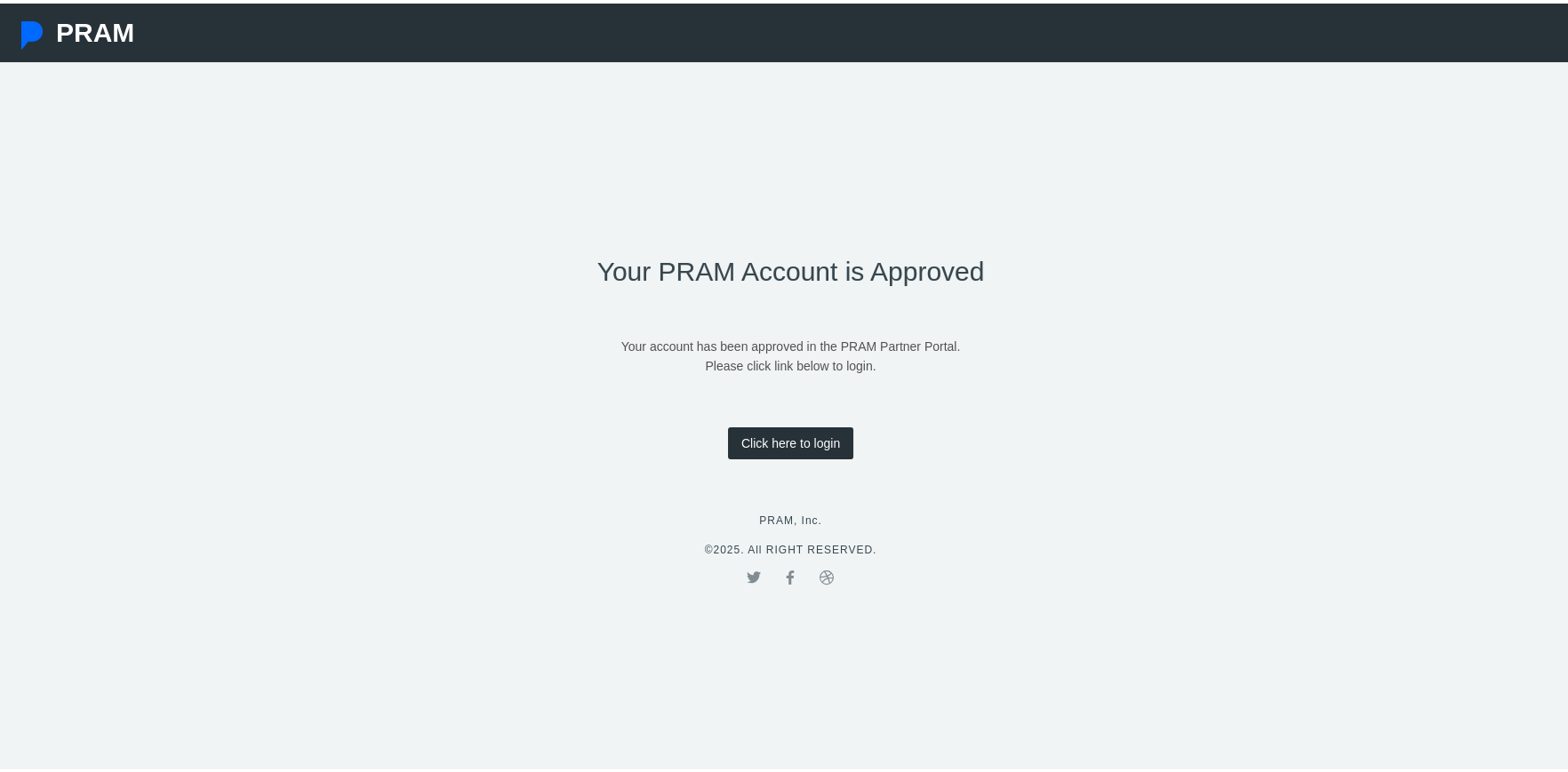
click at [789, 513] on p "PRAM, Inc." at bounding box center [791, 517] width 388 height 17
click at [781, 437] on link "Click here to login" at bounding box center [790, 439] width 125 height 32
